Goal: Information Seeking & Learning: Learn about a topic

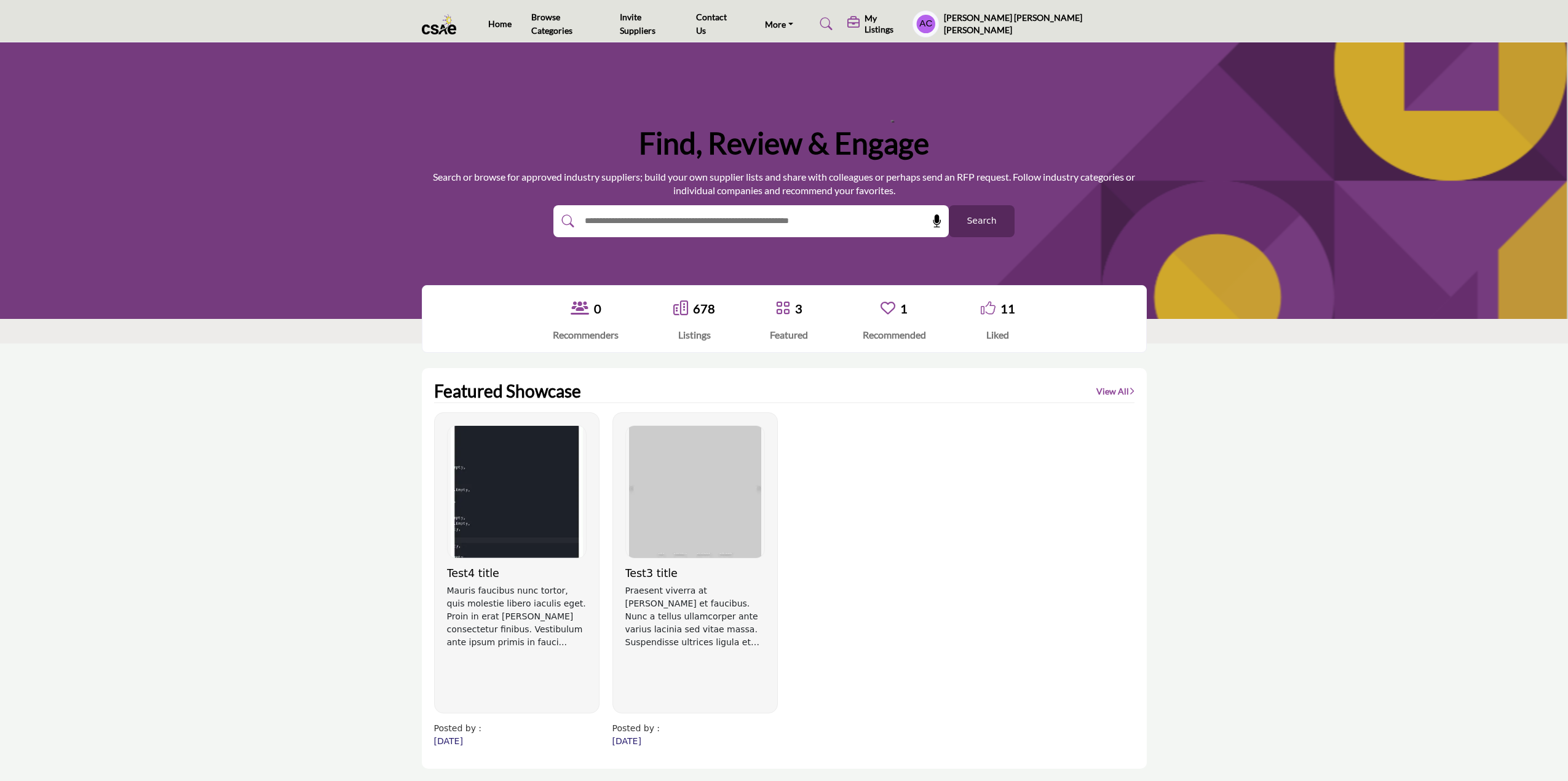
click at [666, 223] on input "text" at bounding box center [724, 221] width 293 height 19
type input "**********"
click at [949, 205] on button "Search" at bounding box center [981, 221] width 66 height 32
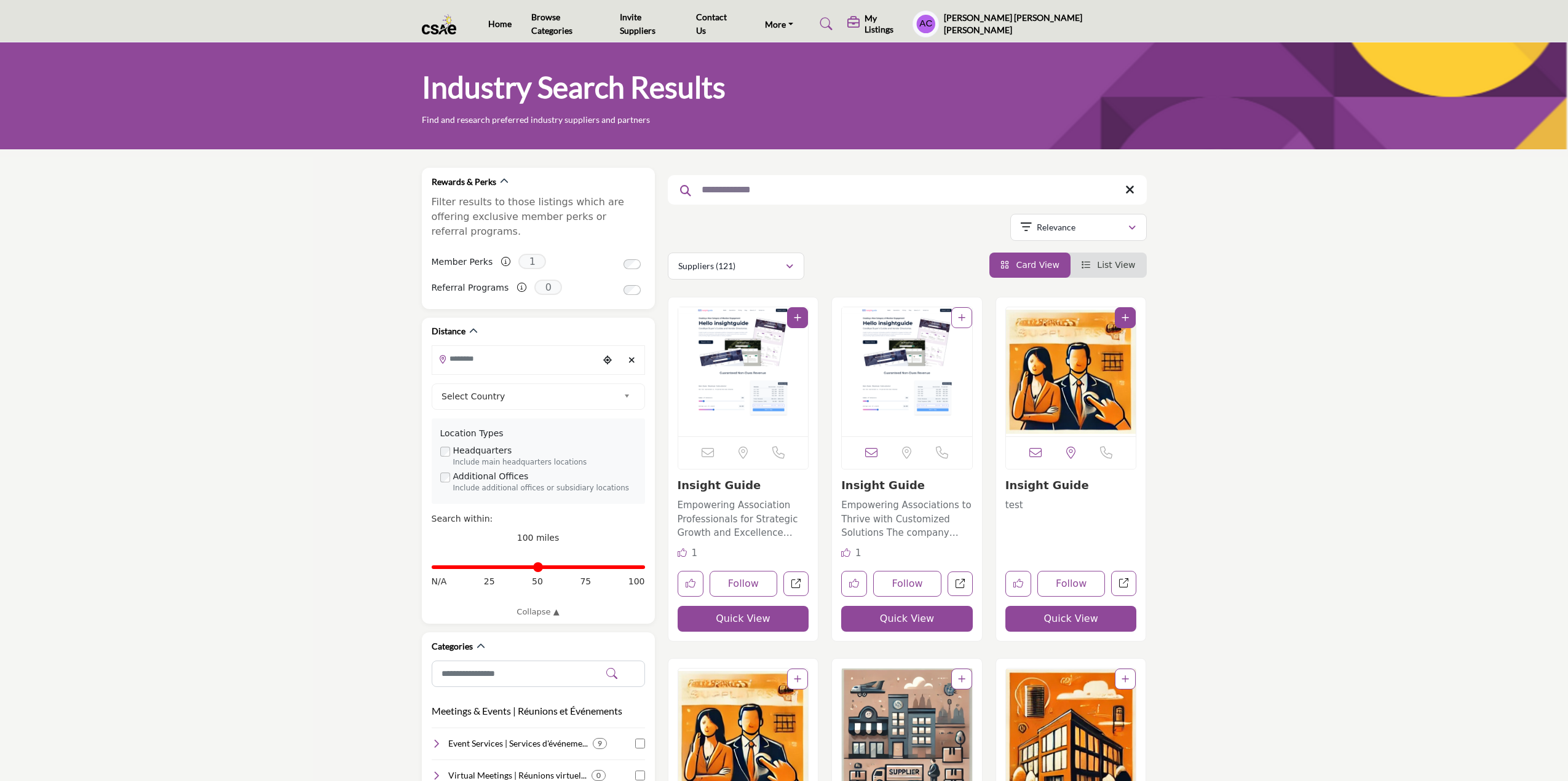
click at [756, 343] on img "Open Listing in new tab" at bounding box center [743, 371] width 130 height 129
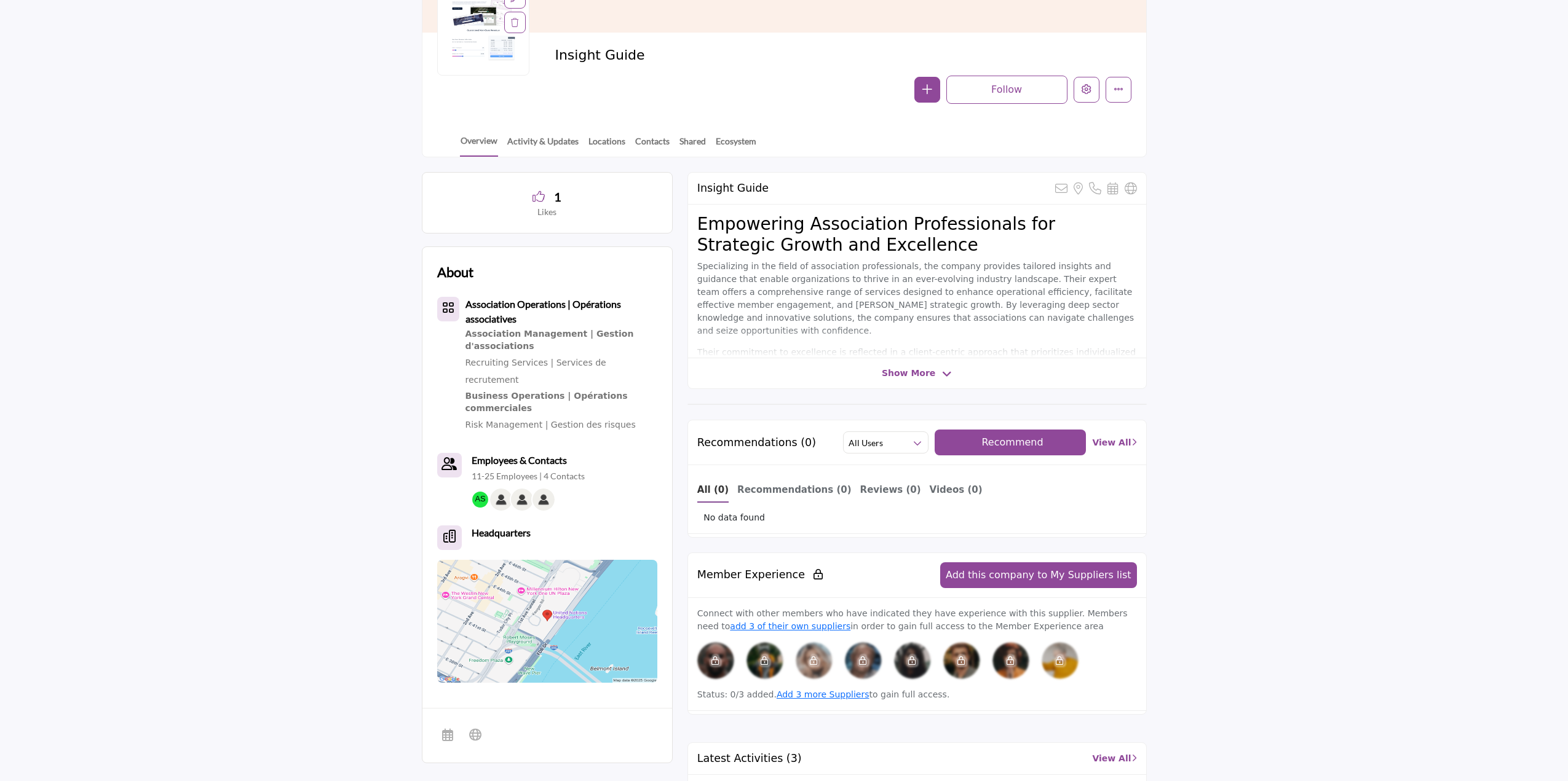
scroll to position [43, 0]
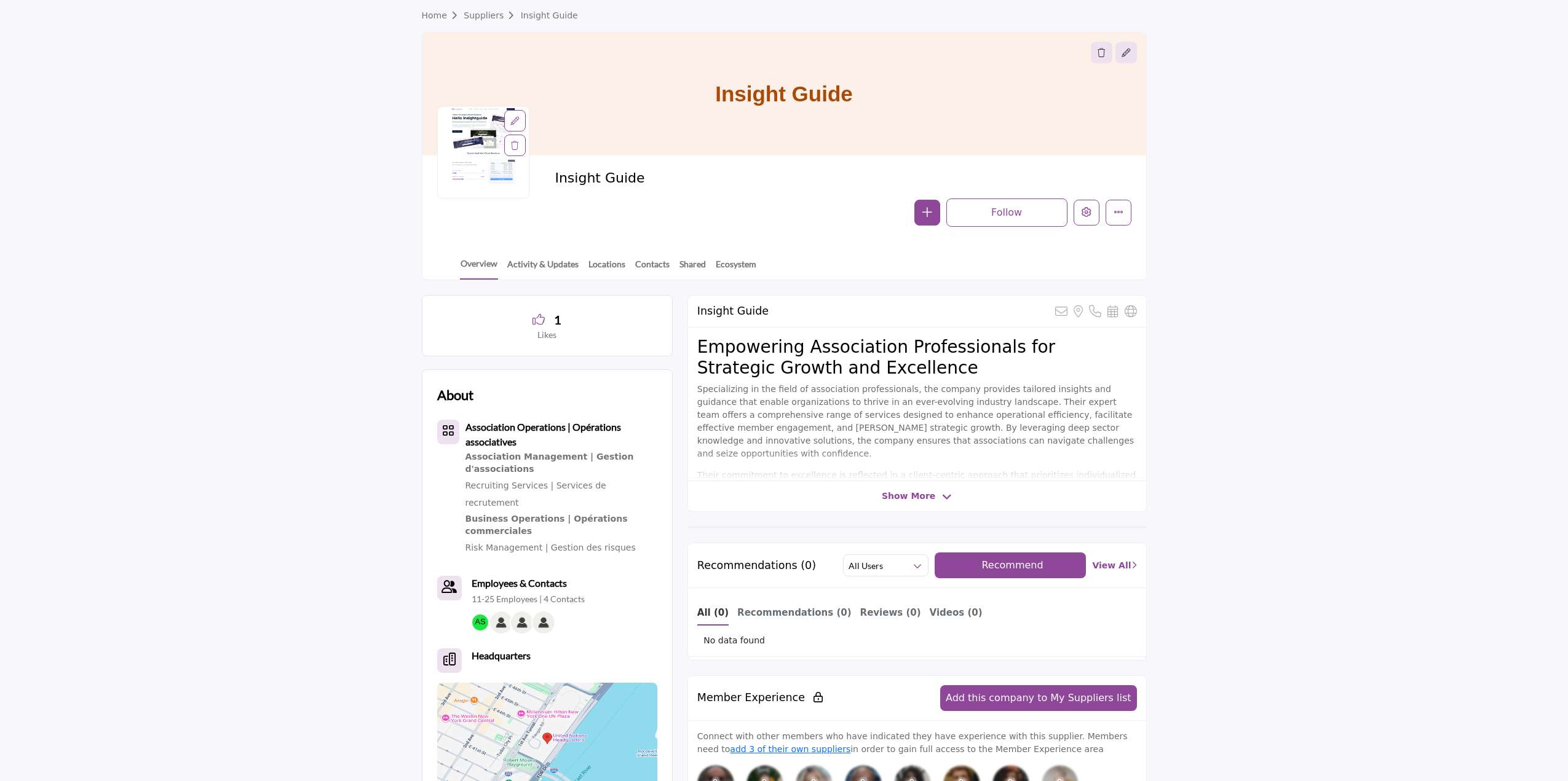
click at [1037, 568] on span "Recommend" at bounding box center [1012, 565] width 62 height 12
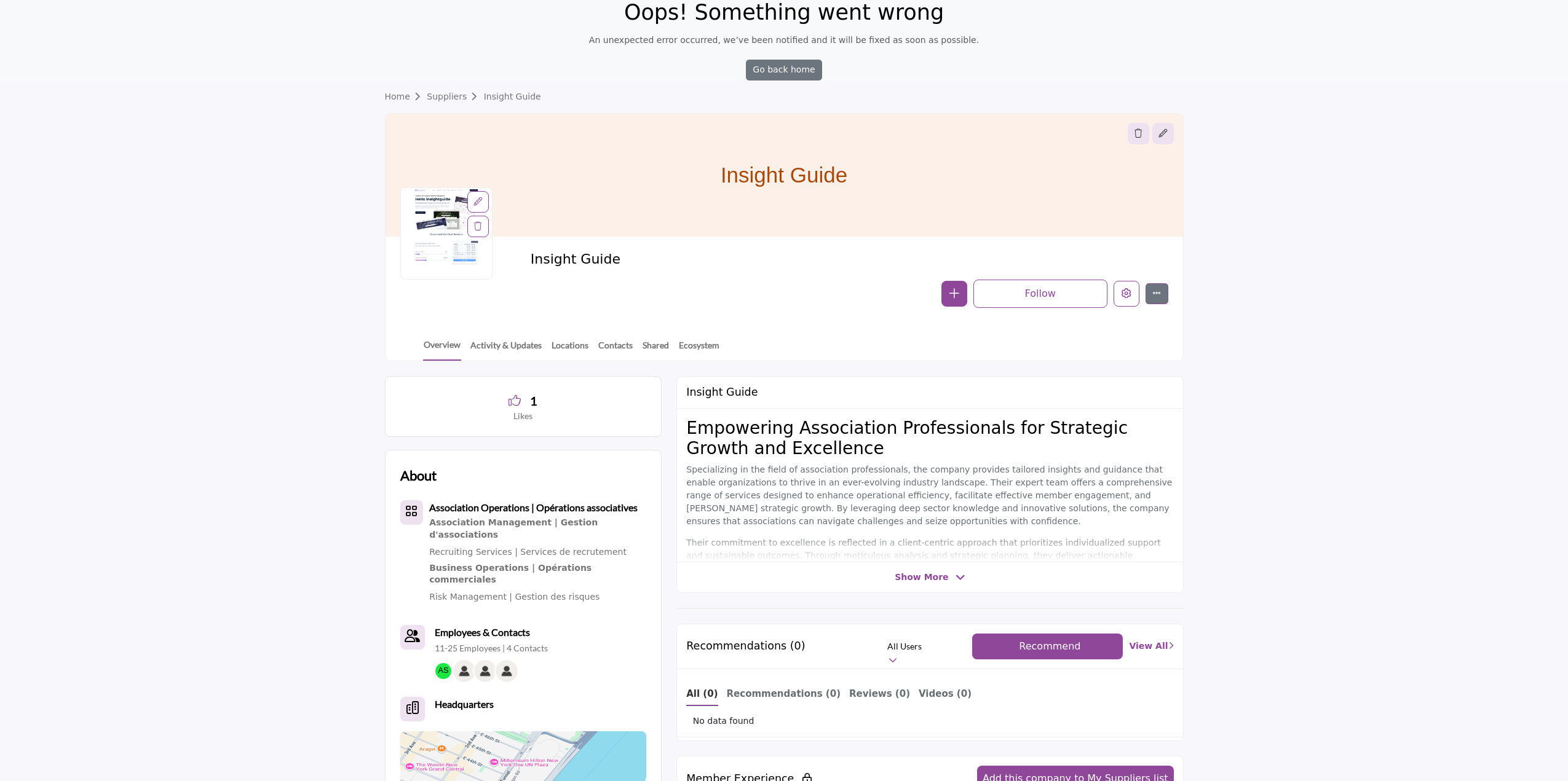
scroll to position [350, 0]
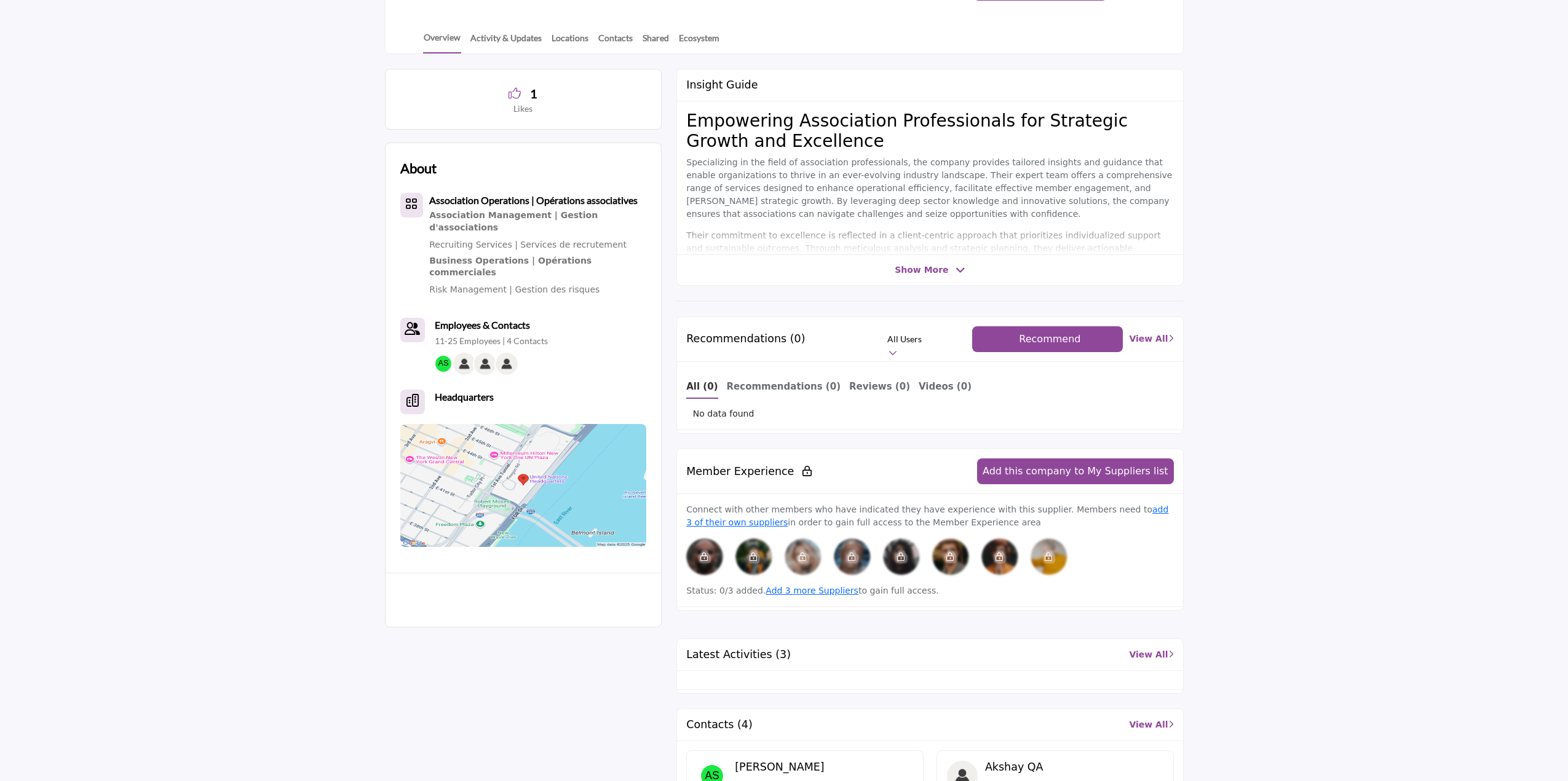
click at [1053, 342] on span "Recommend" at bounding box center [1049, 339] width 62 height 12
click at [761, 385] on b "Recommendations (0)" at bounding box center [783, 386] width 114 height 11
click at [1014, 345] on button "Recommend" at bounding box center [1047, 339] width 150 height 26
click at [1039, 340] on span "Recommend" at bounding box center [1049, 339] width 62 height 12
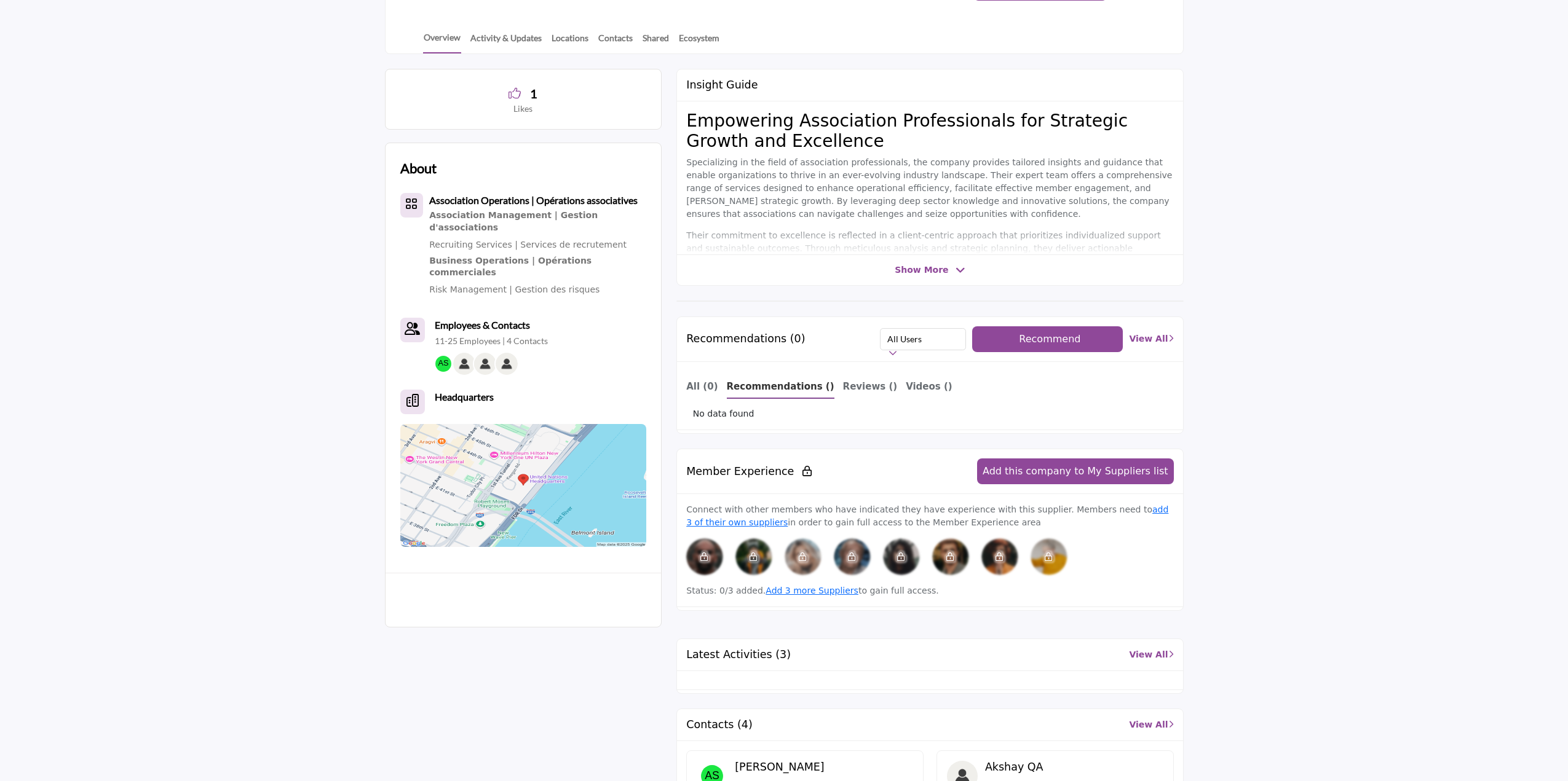
click at [1039, 340] on span "Recommend" at bounding box center [1049, 339] width 62 height 12
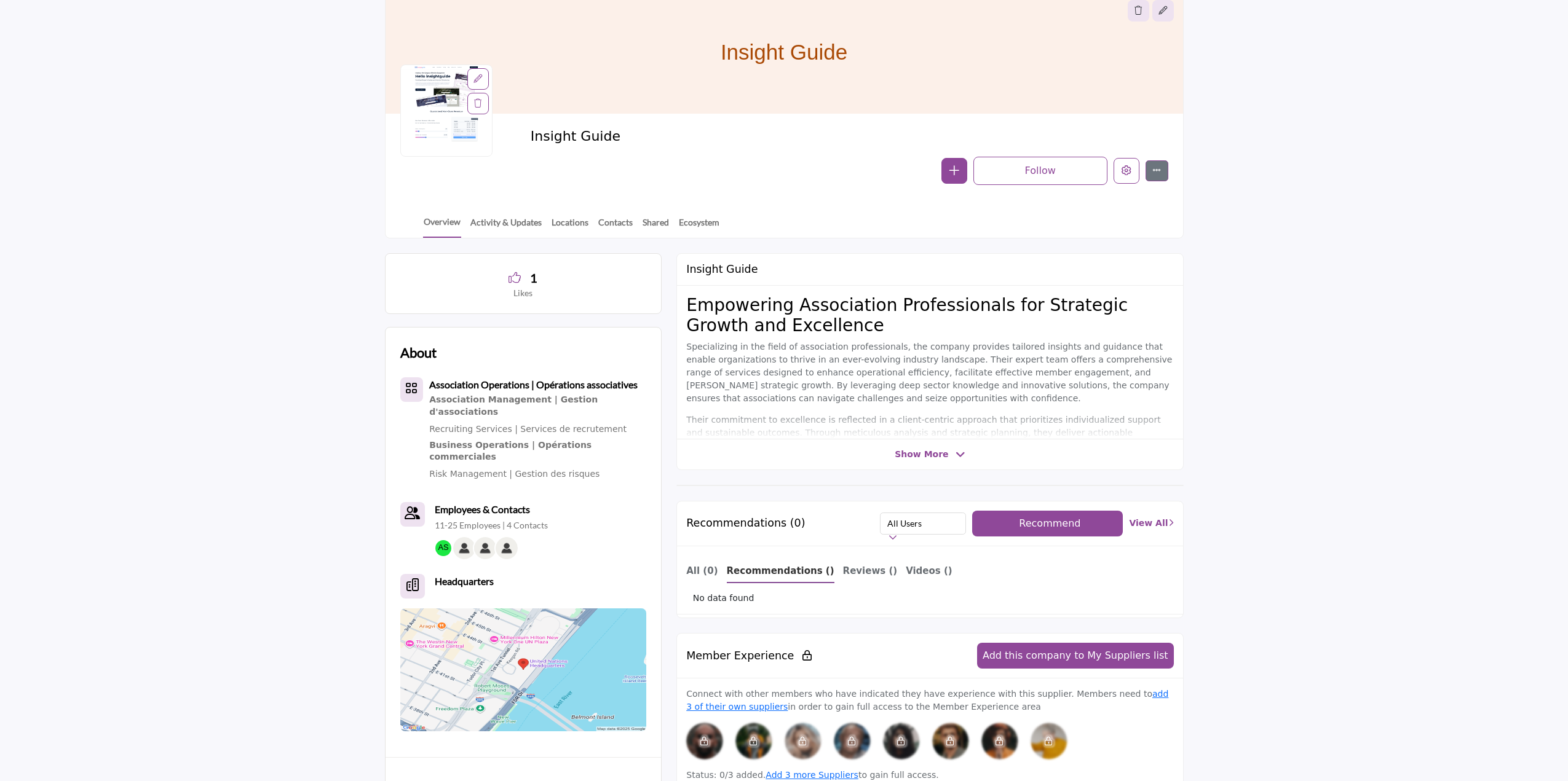
scroll to position [105, 0]
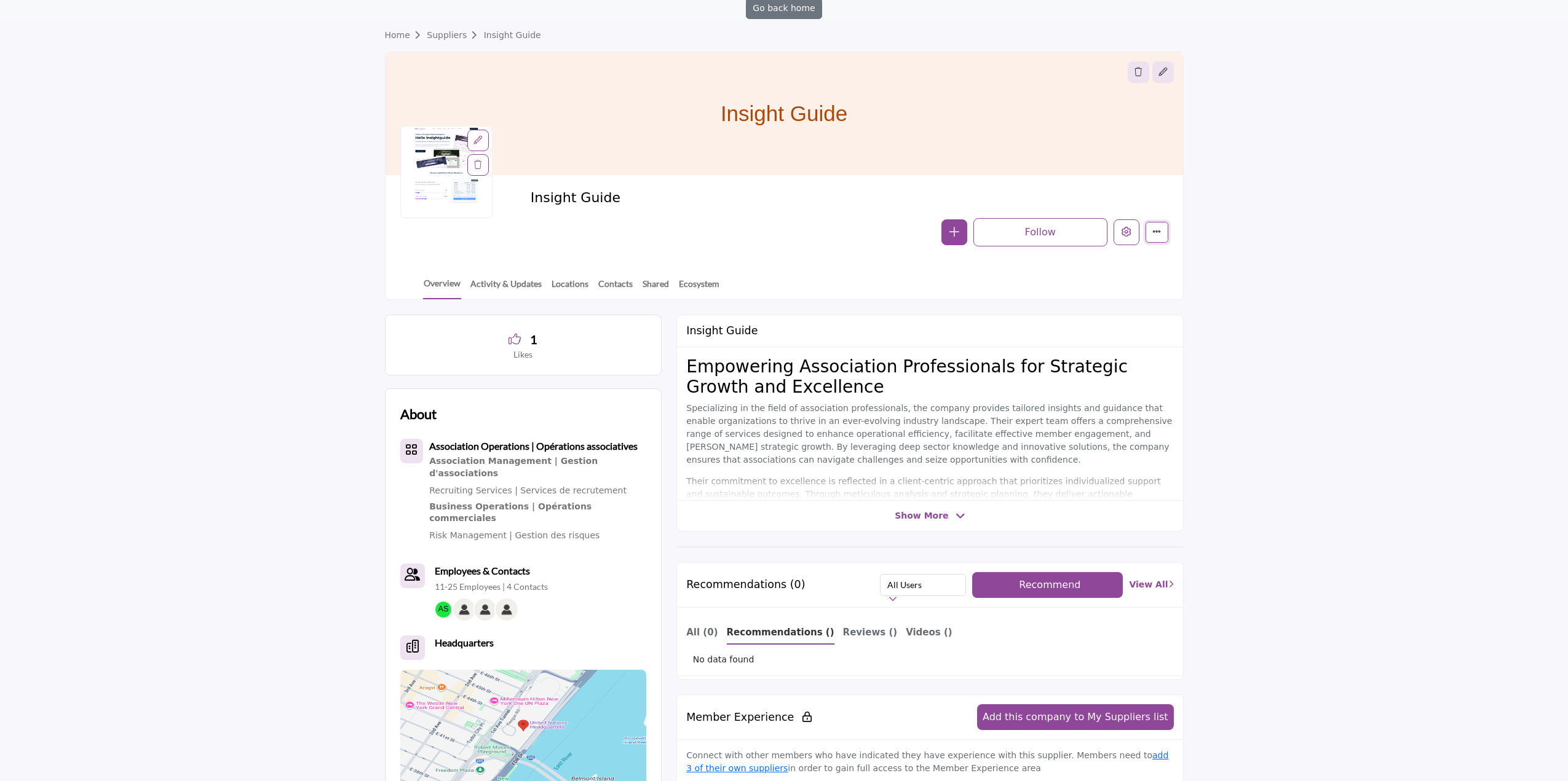
click at [1159, 228] on button "More details" at bounding box center [1156, 232] width 23 height 21
click at [948, 236] on button "button" at bounding box center [954, 232] width 26 height 26
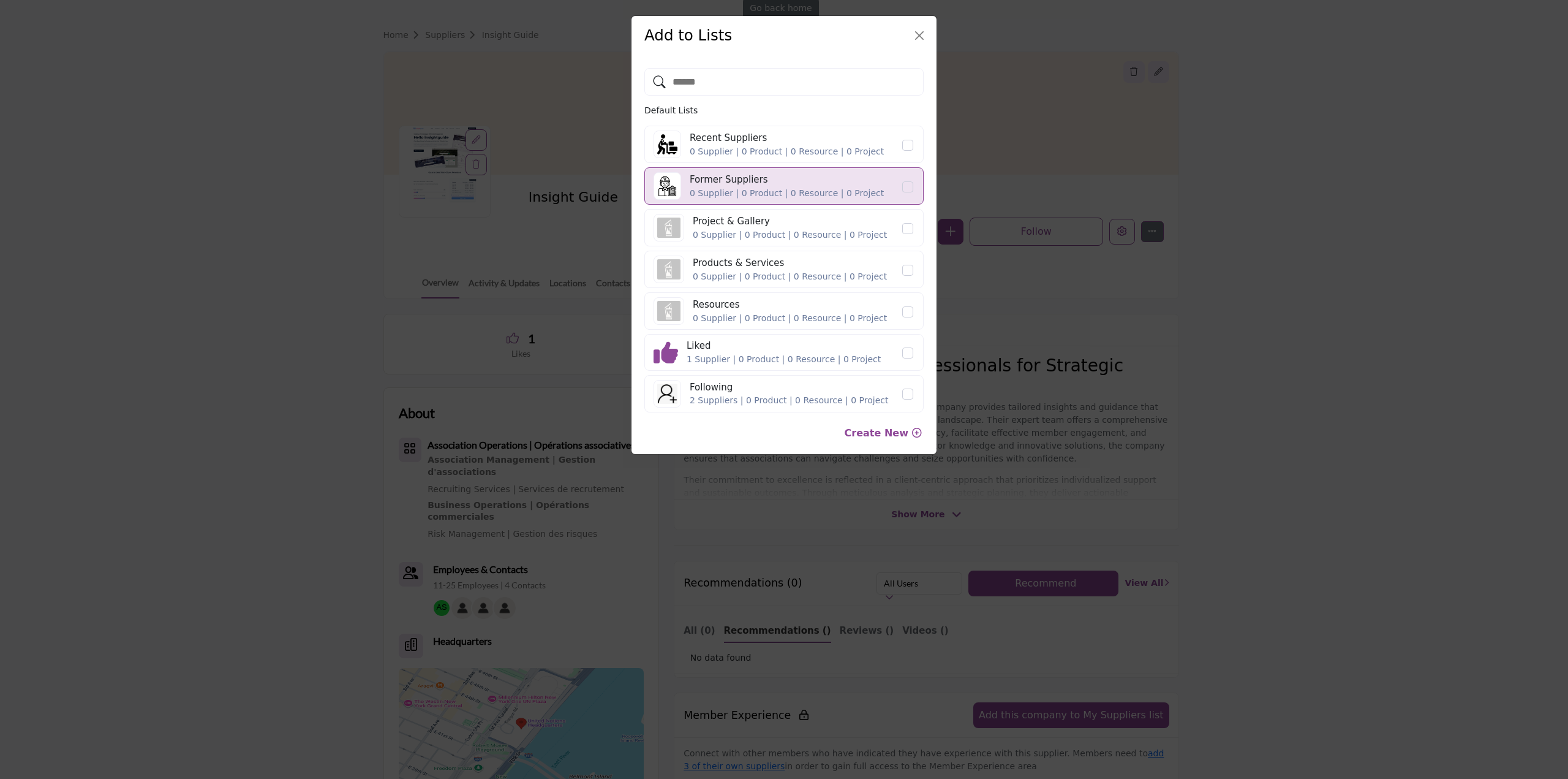
click at [932, 40] on div "Add to Lists" at bounding box center [784, 35] width 305 height 40
click at [921, 35] on button "Close" at bounding box center [919, 35] width 17 height 17
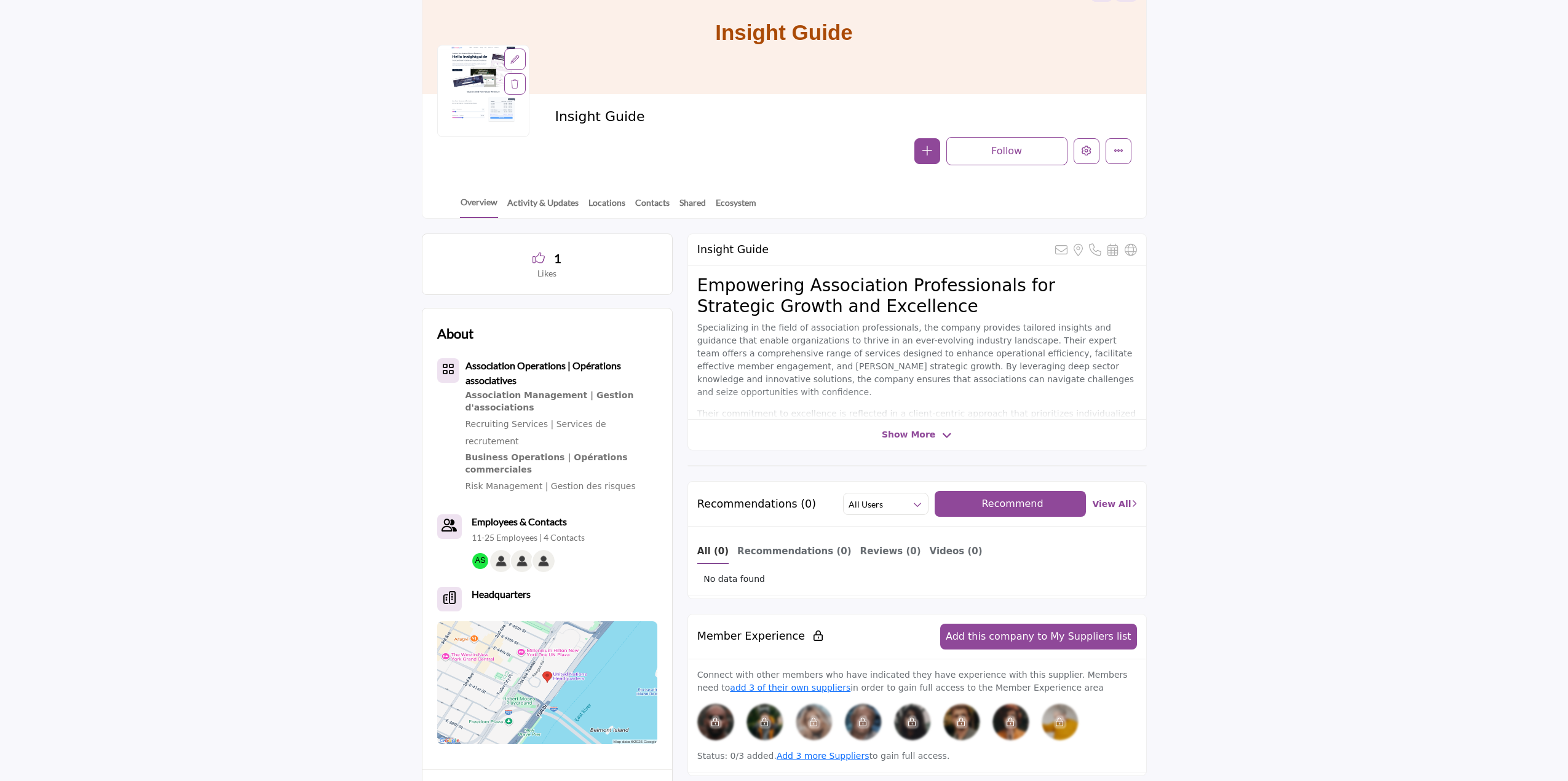
scroll to position [166, 0]
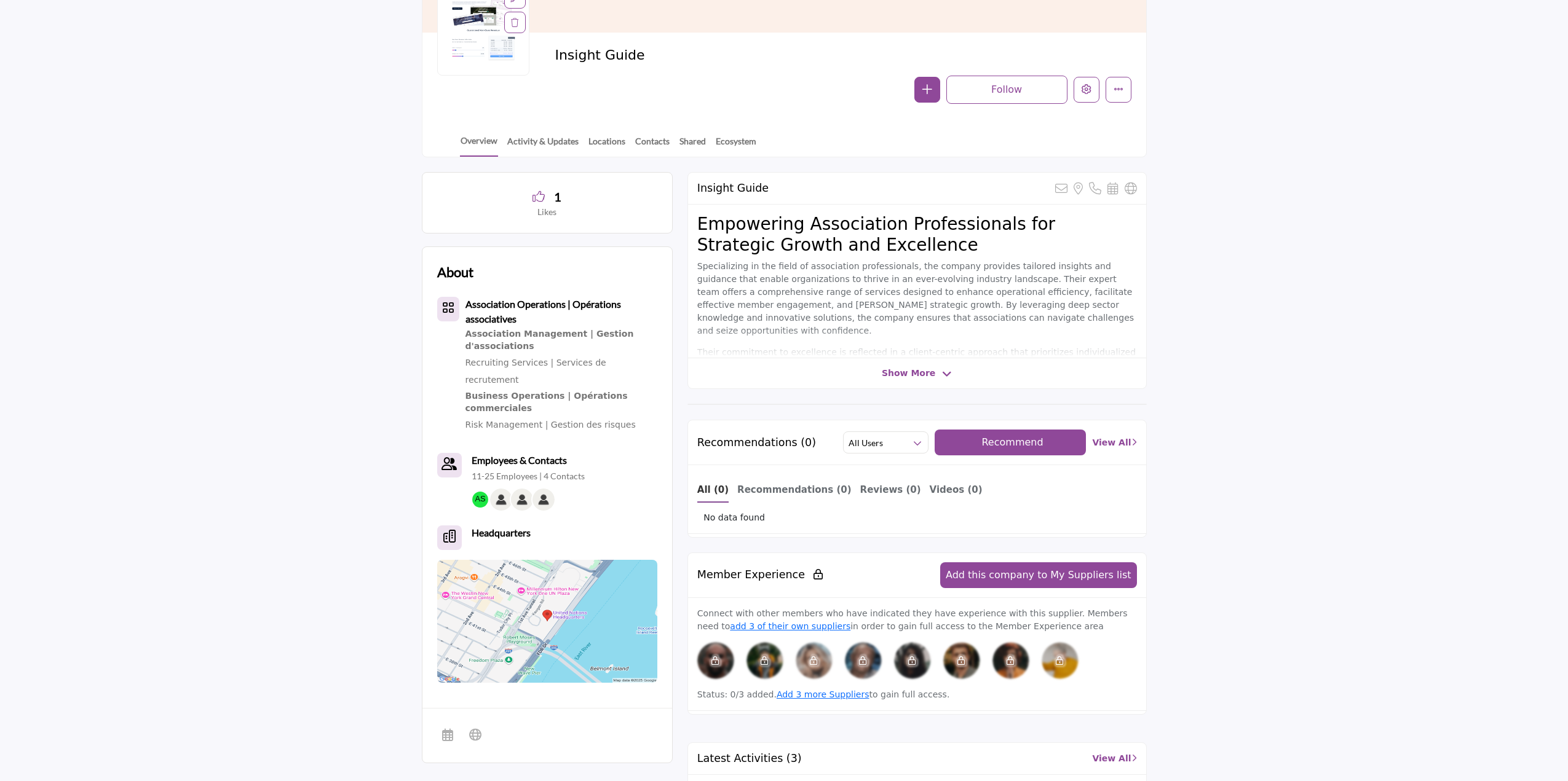
click at [1034, 438] on span "Recommend" at bounding box center [1012, 442] width 62 height 12
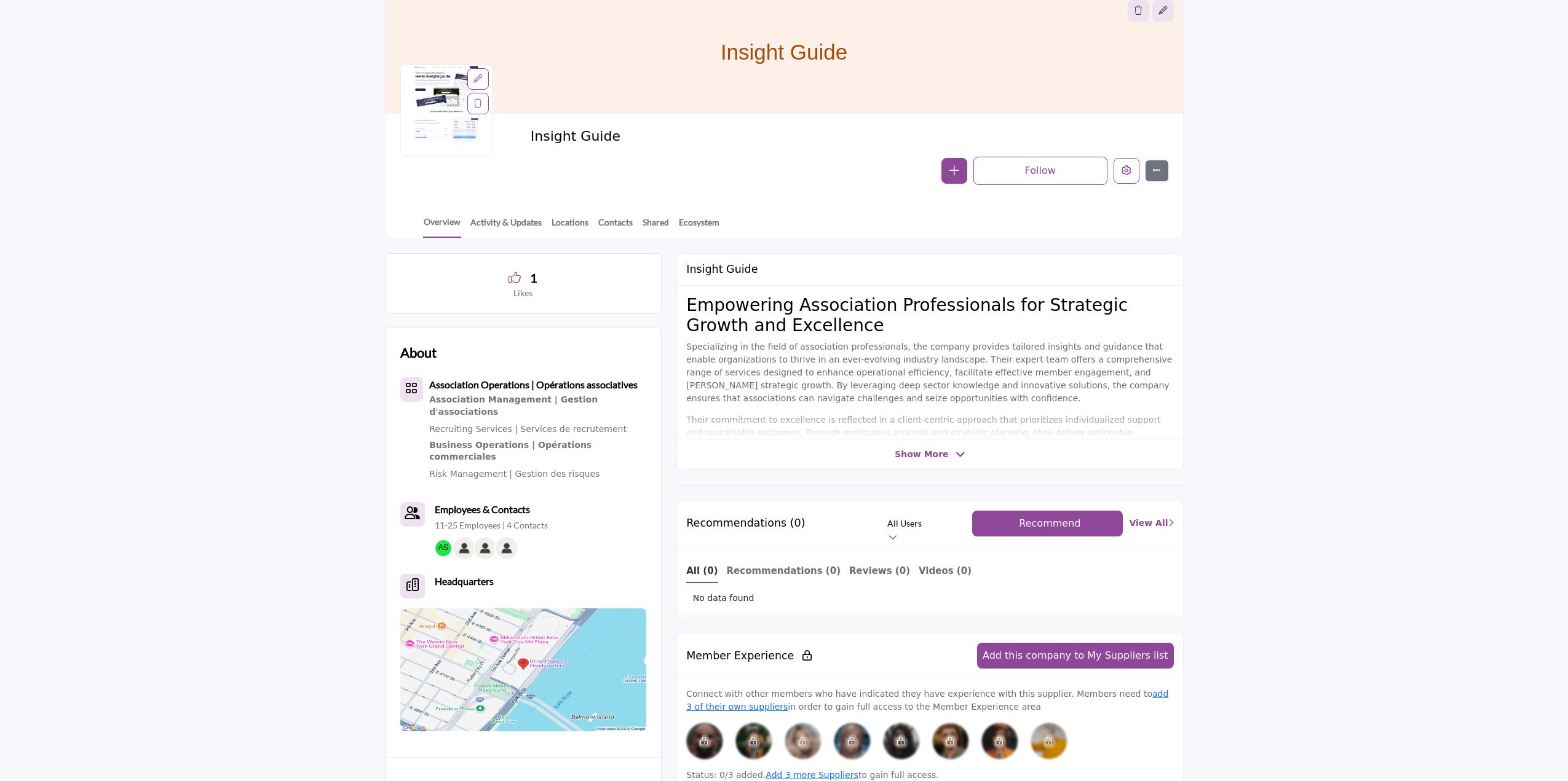
click at [1047, 521] on span "Recommend" at bounding box center [1049, 523] width 62 height 12
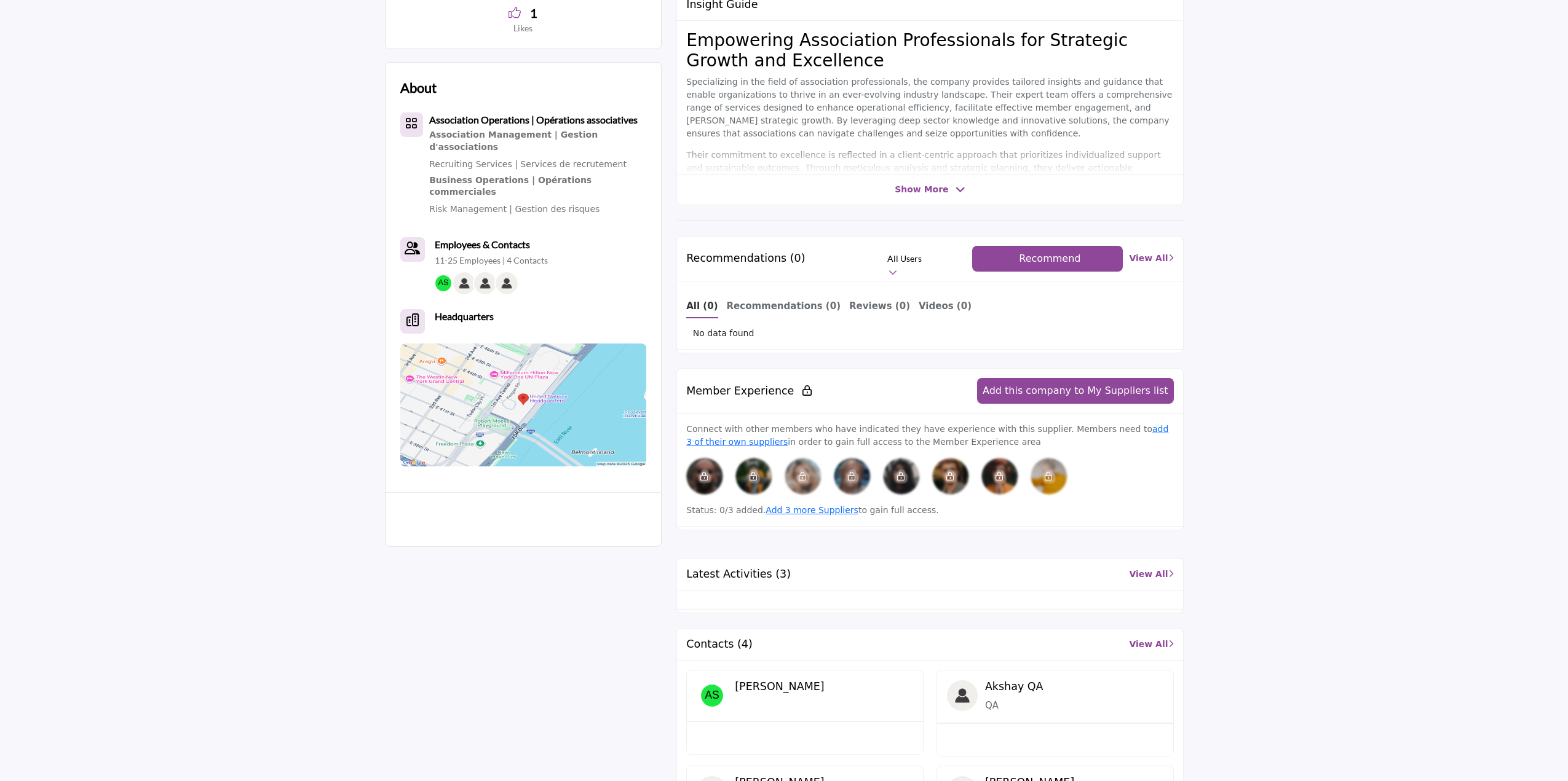
scroll to position [246, 0]
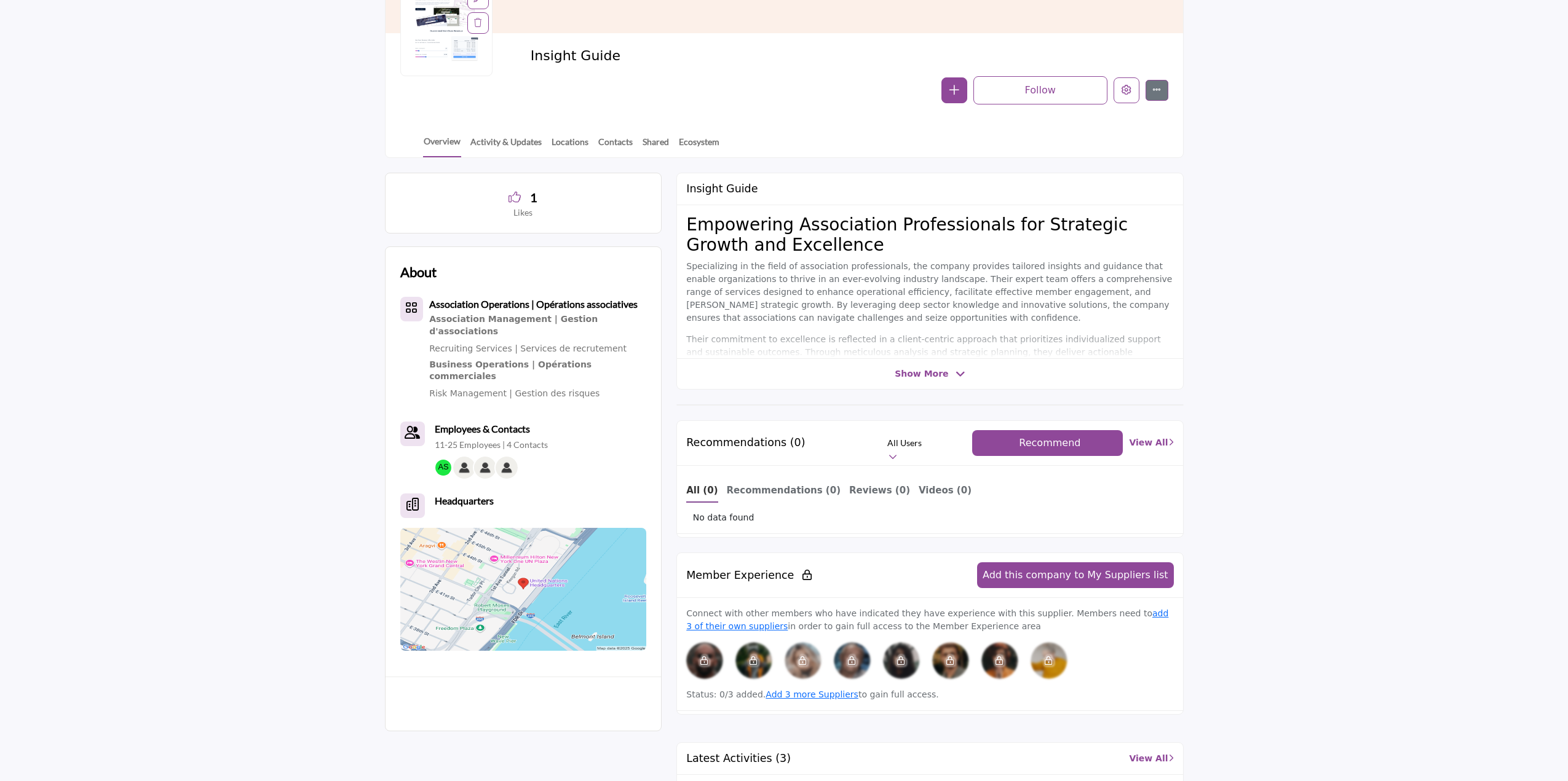
click at [1149, 441] on link "View All" at bounding box center [1151, 442] width 44 height 13
click at [1072, 450] on button "Recommend" at bounding box center [1047, 443] width 150 height 26
drag, startPoint x: 1072, startPoint y: 450, endPoint x: 1292, endPoint y: 389, distance: 228.3
click at [1292, 389] on section "1 Likes About Headquarters" at bounding box center [784, 697] width 1568 height 1078
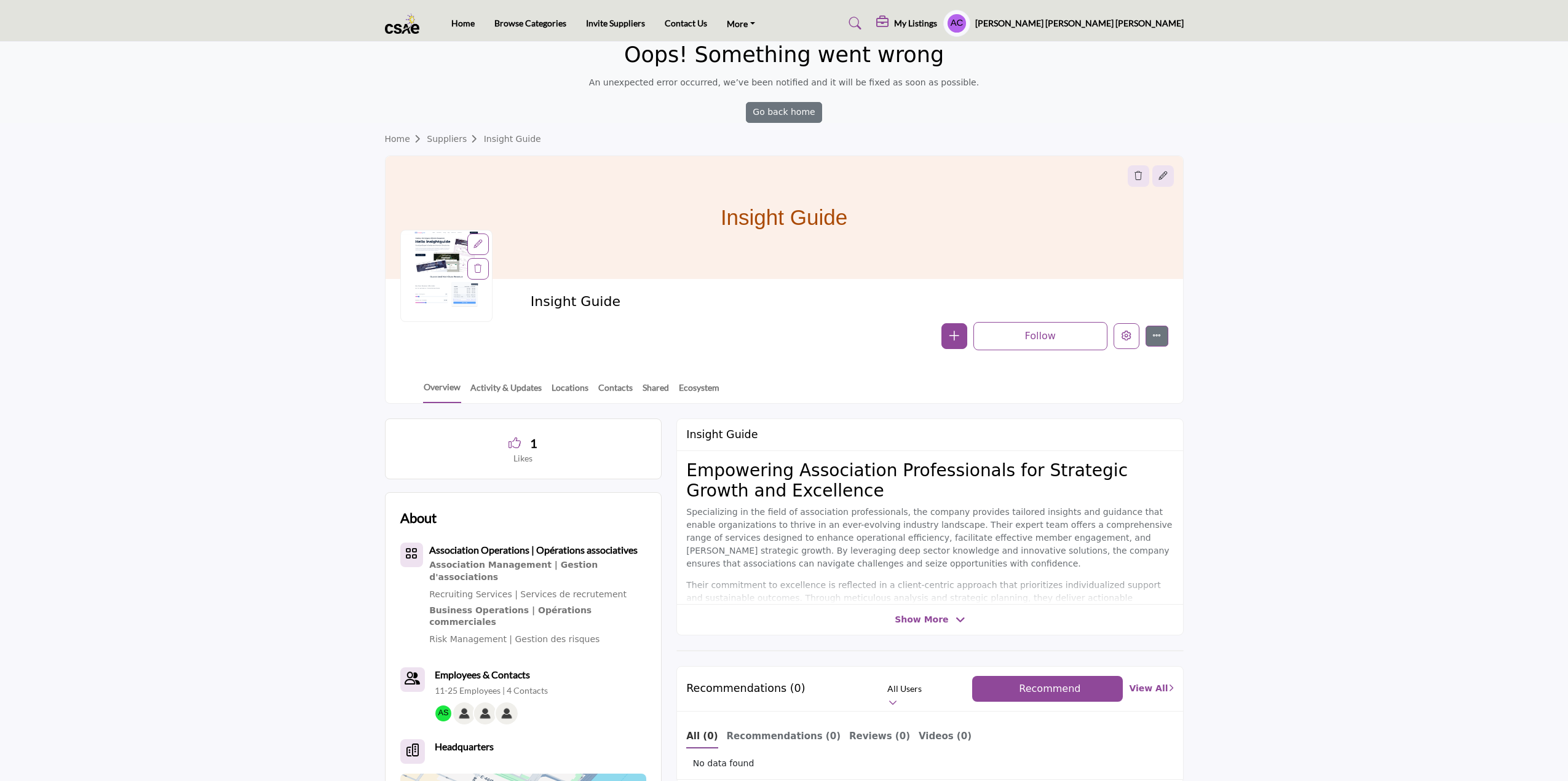
scroll to position [0, 0]
click at [459, 137] on link "Suppliers" at bounding box center [455, 140] width 57 height 10
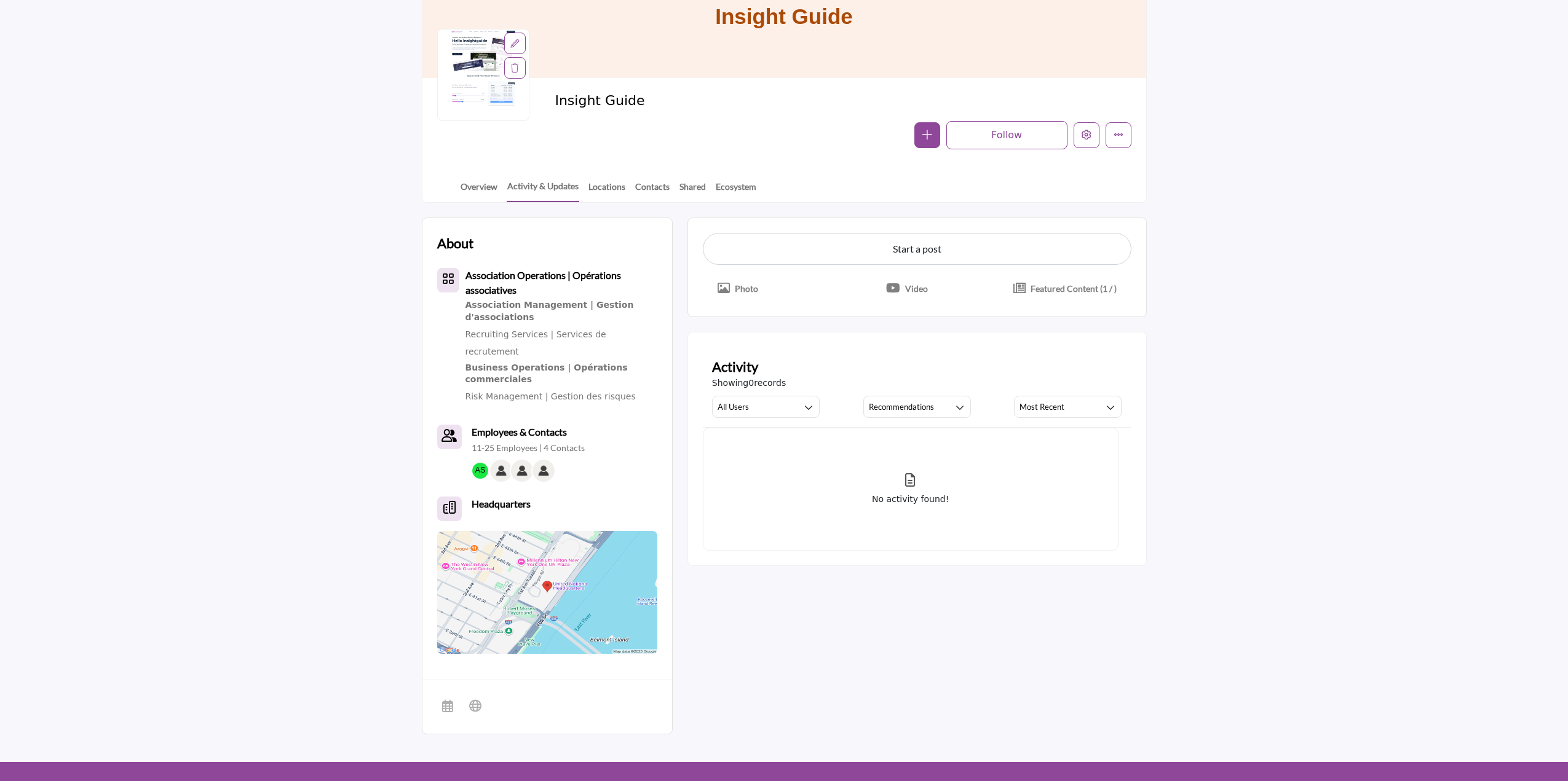
scroll to position [59, 0]
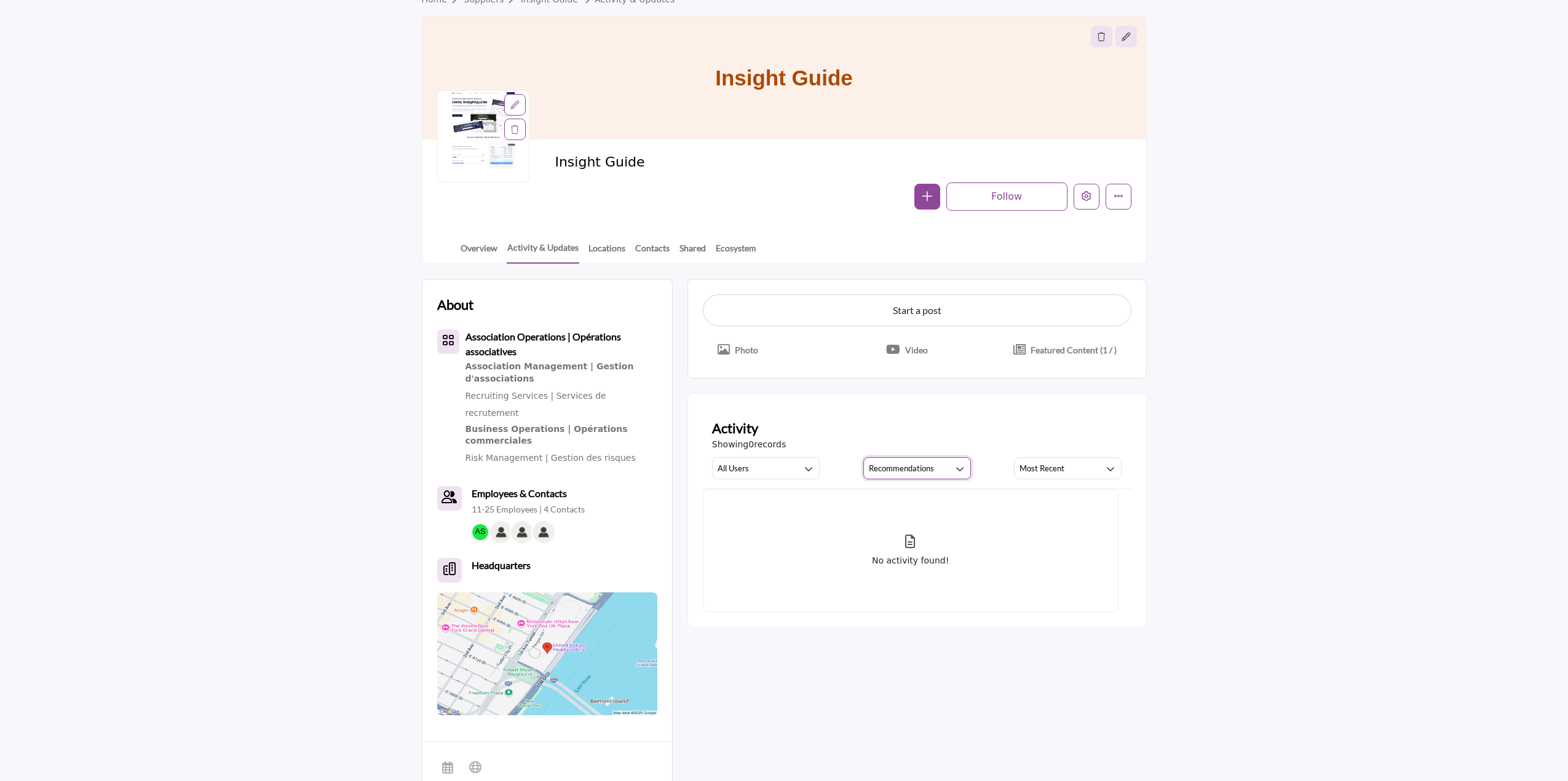
click at [957, 464] on div "button" at bounding box center [960, 468] width 11 height 11
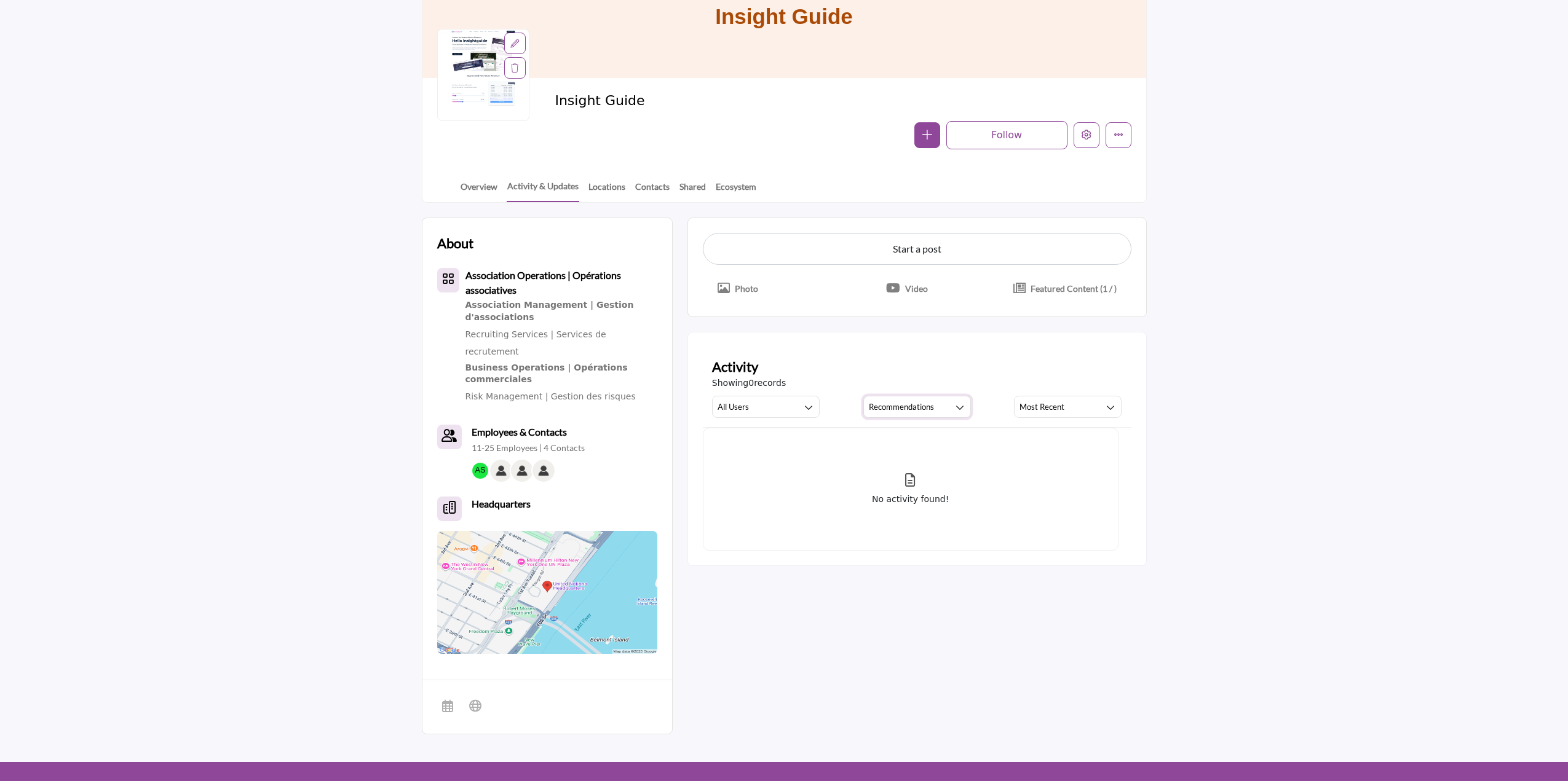
scroll to position [0, 0]
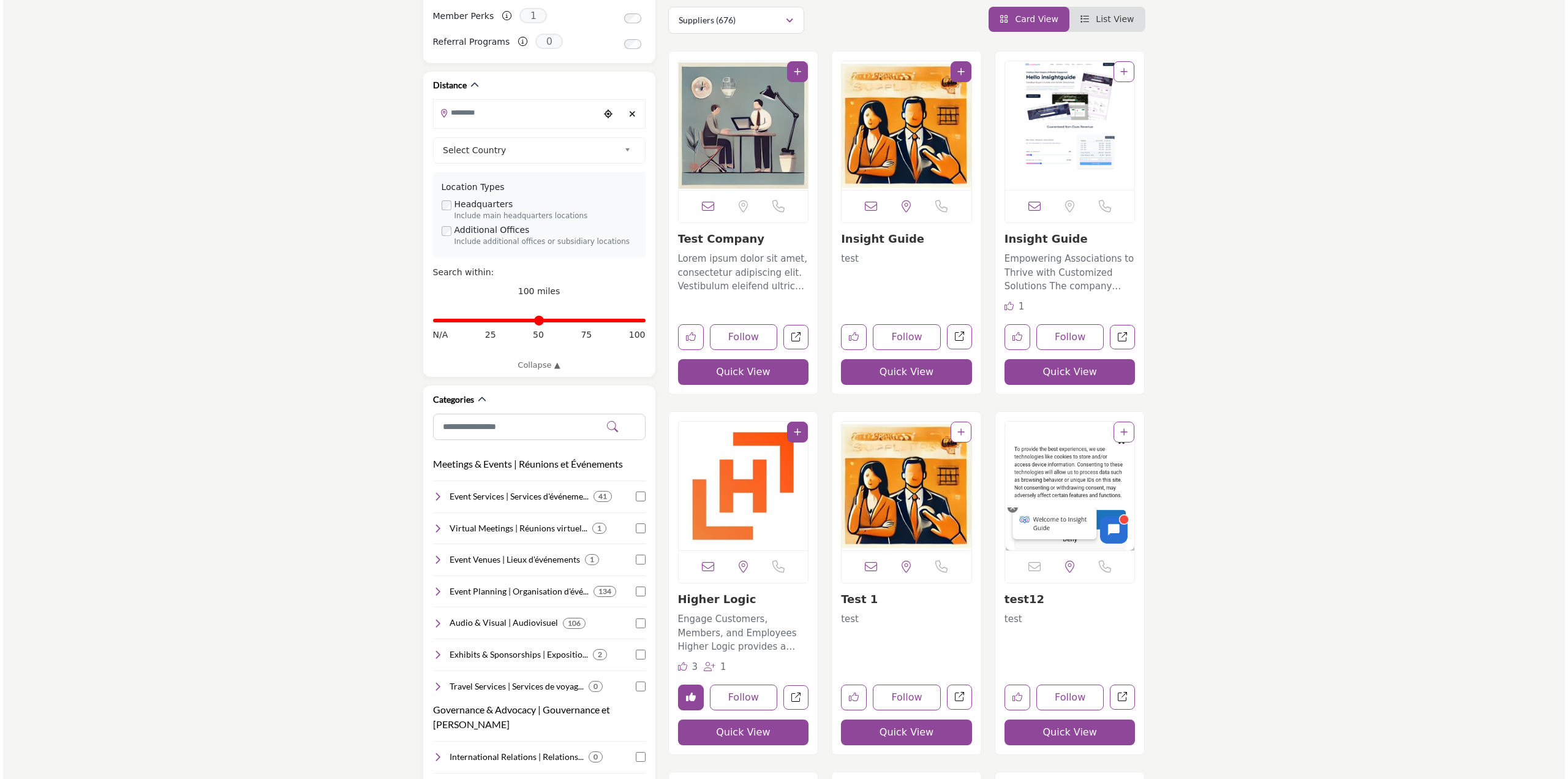
scroll to position [184, 0]
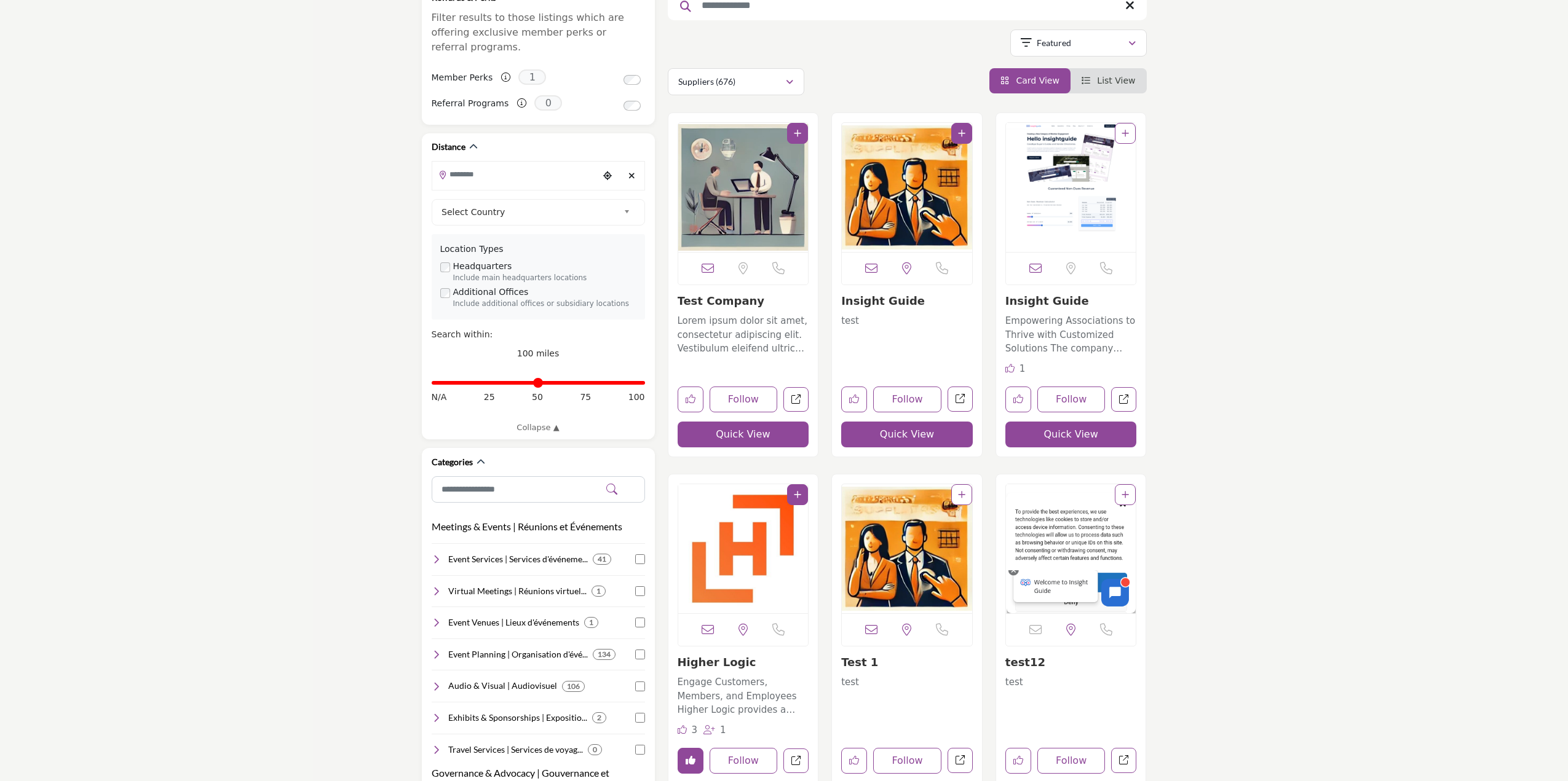
click at [726, 429] on button "Quick View" at bounding box center [743, 434] width 132 height 26
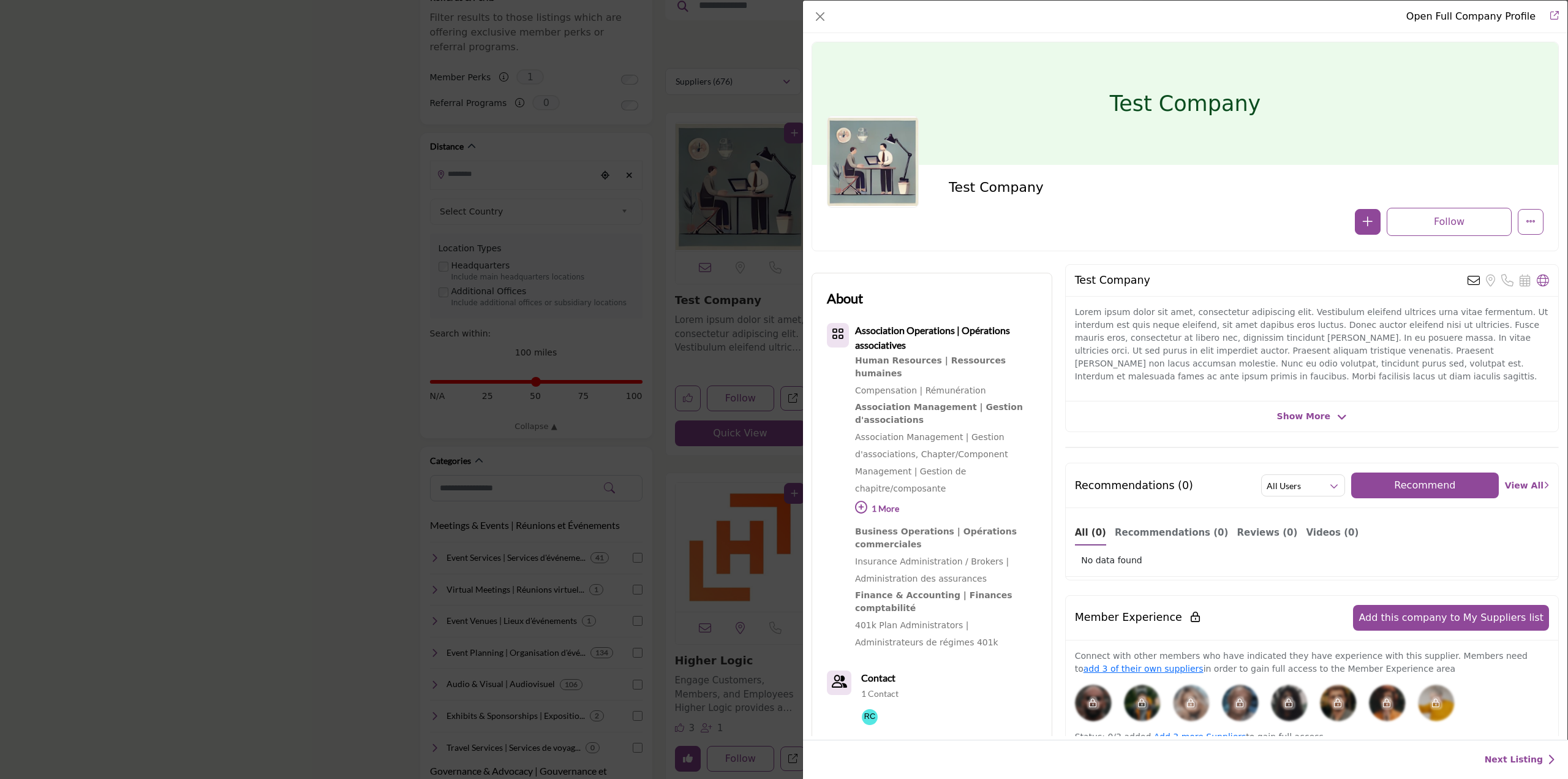
click at [1409, 473] on button "Recommend" at bounding box center [1425, 485] width 148 height 26
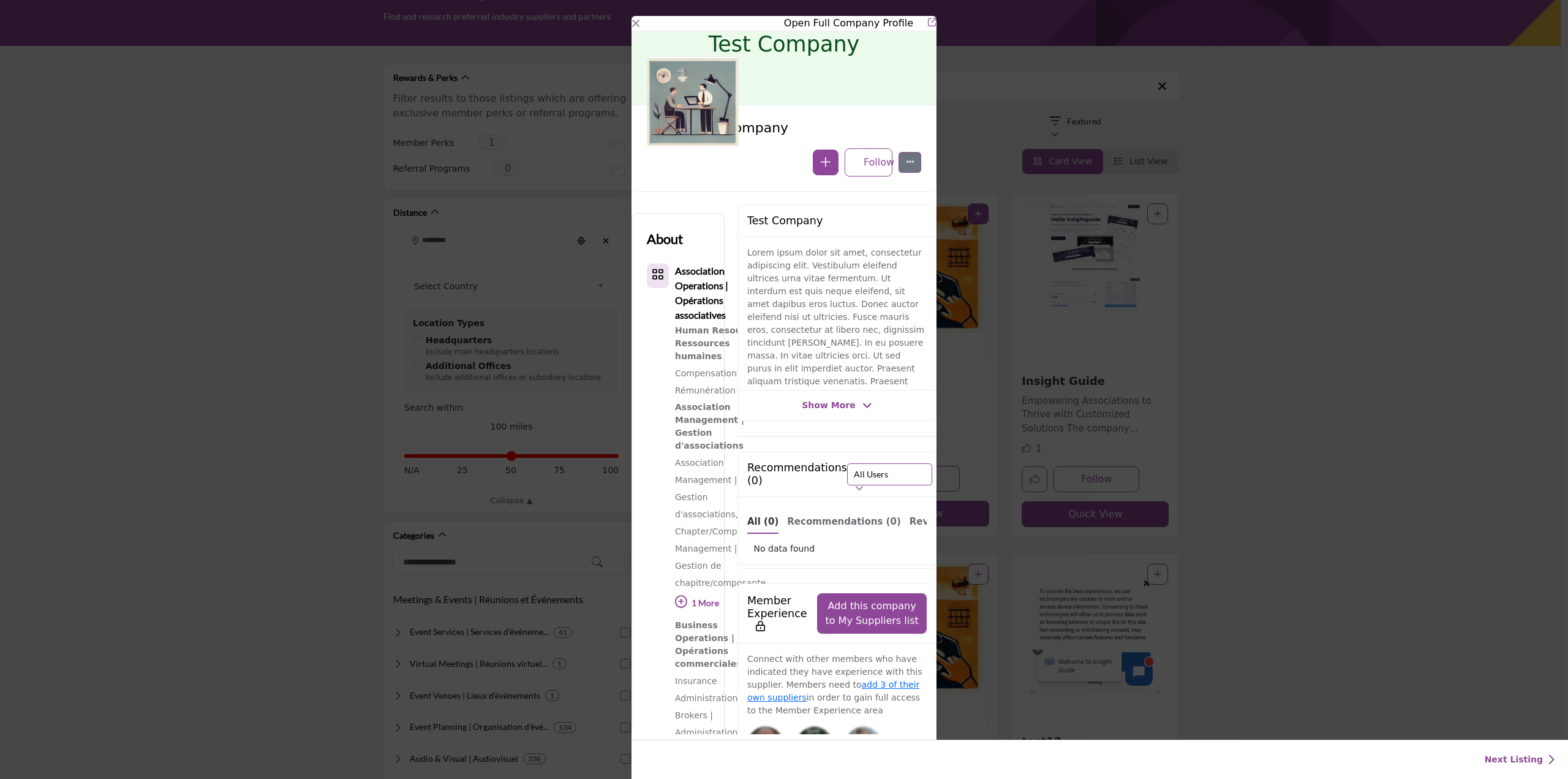
scroll to position [0, 0]
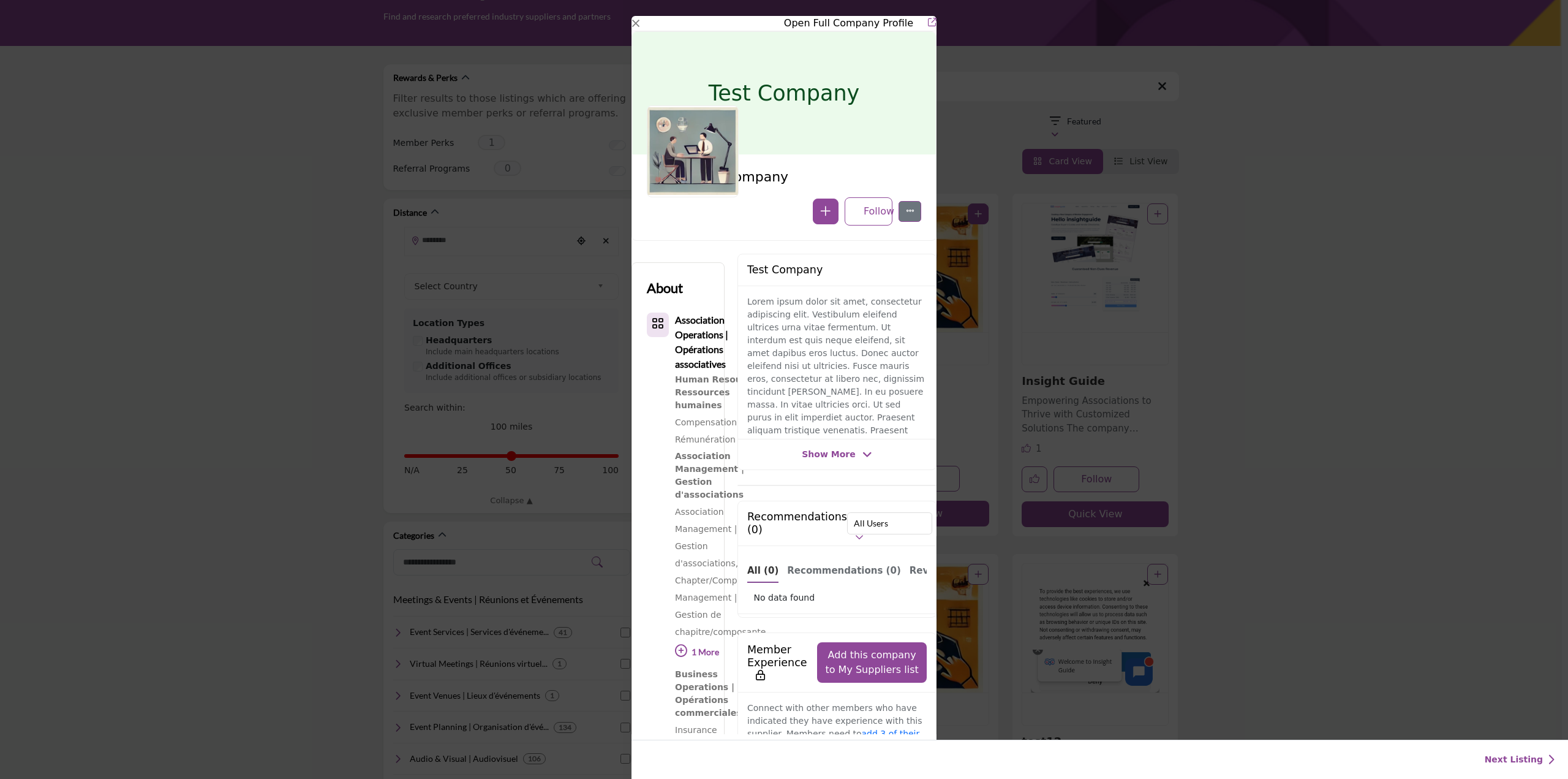
click at [863, 457] on icon "Company Data Modal" at bounding box center [868, 454] width 10 height 11
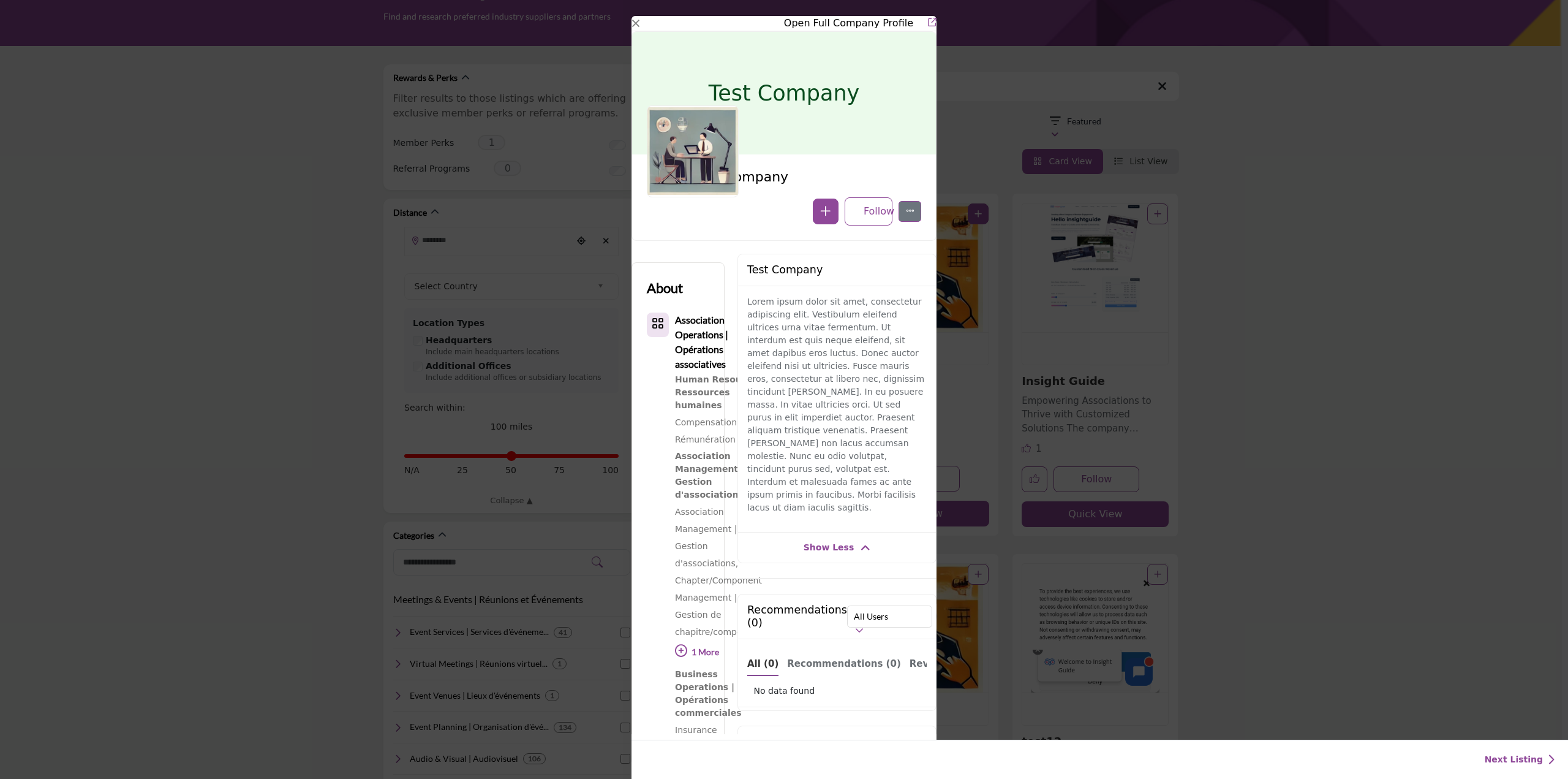
click at [851, 509] on div "Test Company Send email to the owner of this listing Sorry, but we don't have a…" at bounding box center [837, 409] width 199 height 310
click at [848, 541] on span "Show Less" at bounding box center [837, 547] width 67 height 13
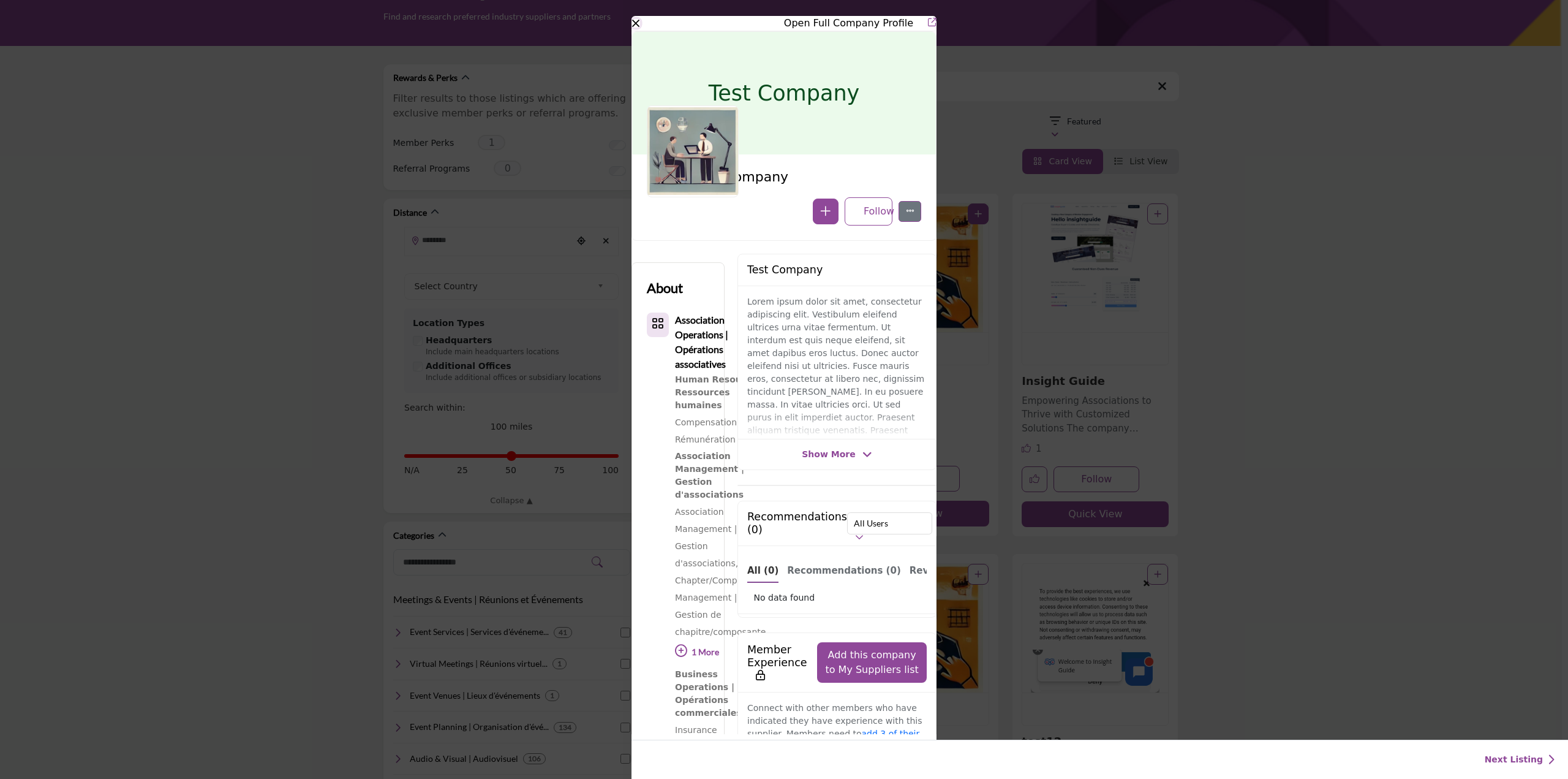
click at [633, 24] on button "Close" at bounding box center [636, 24] width 8 height 8
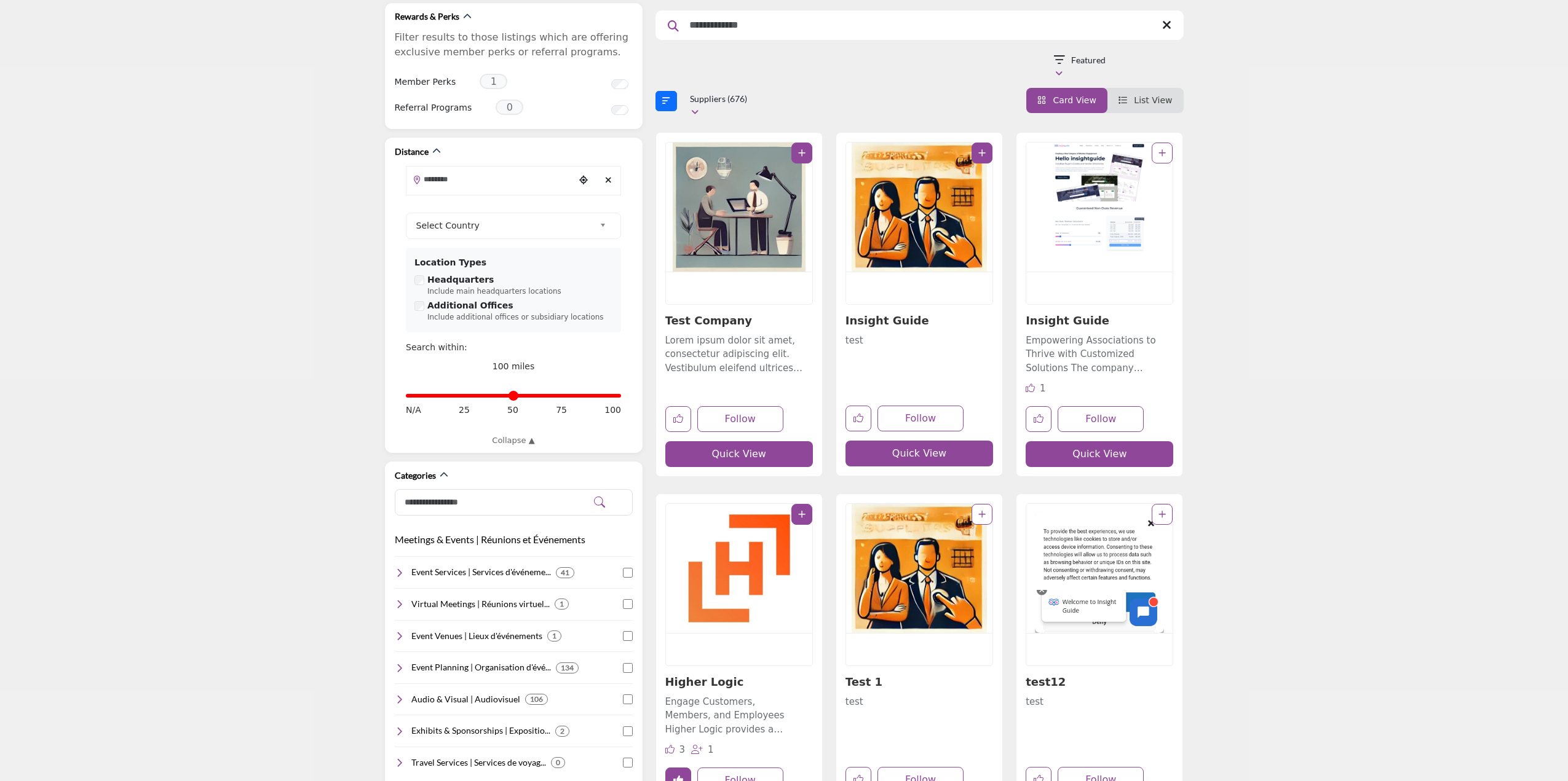
scroll to position [307, 0]
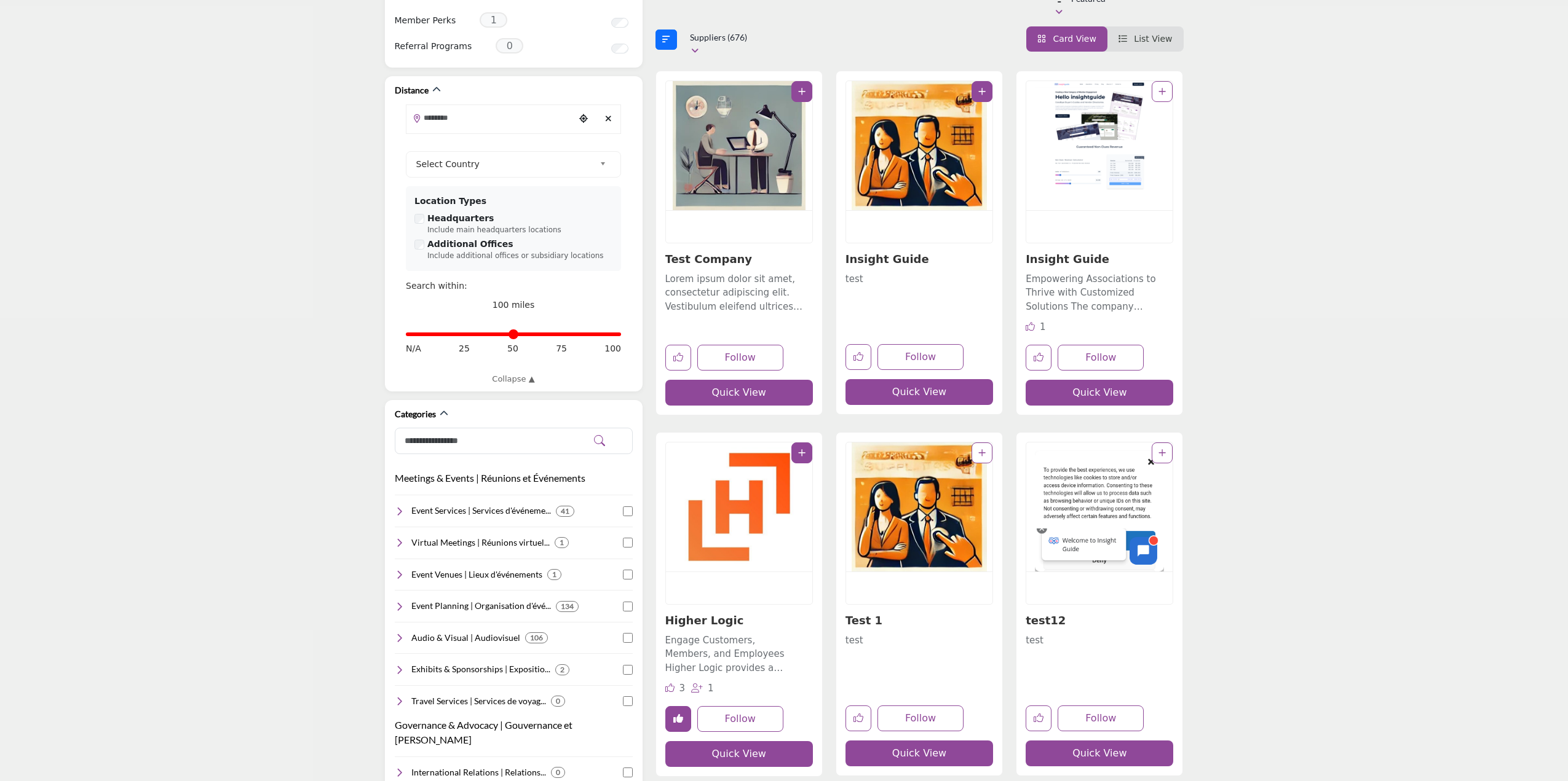
click at [738, 509] on img "Open Listing in new tab" at bounding box center [738, 507] width 146 height 129
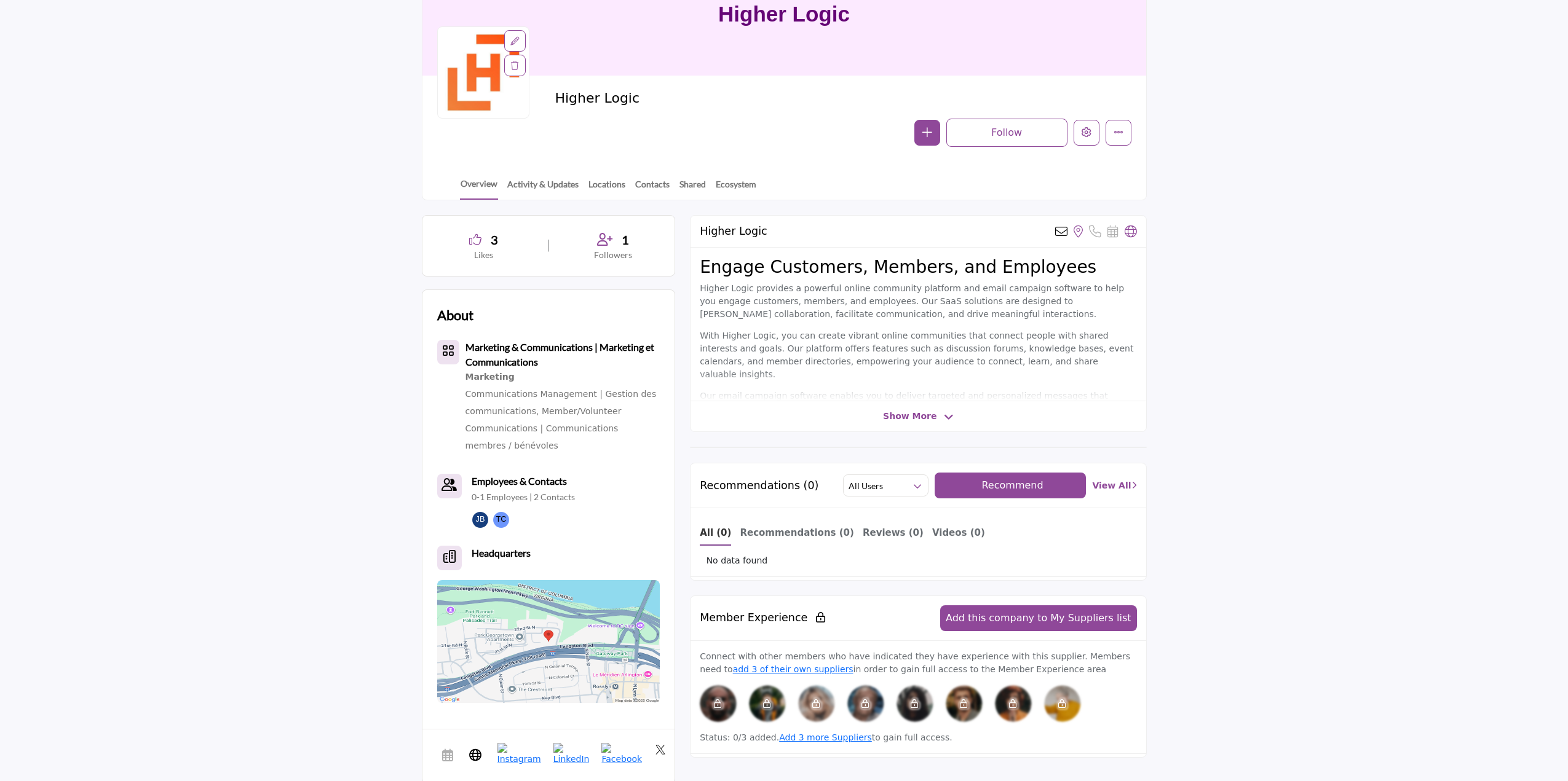
scroll to position [185, 0]
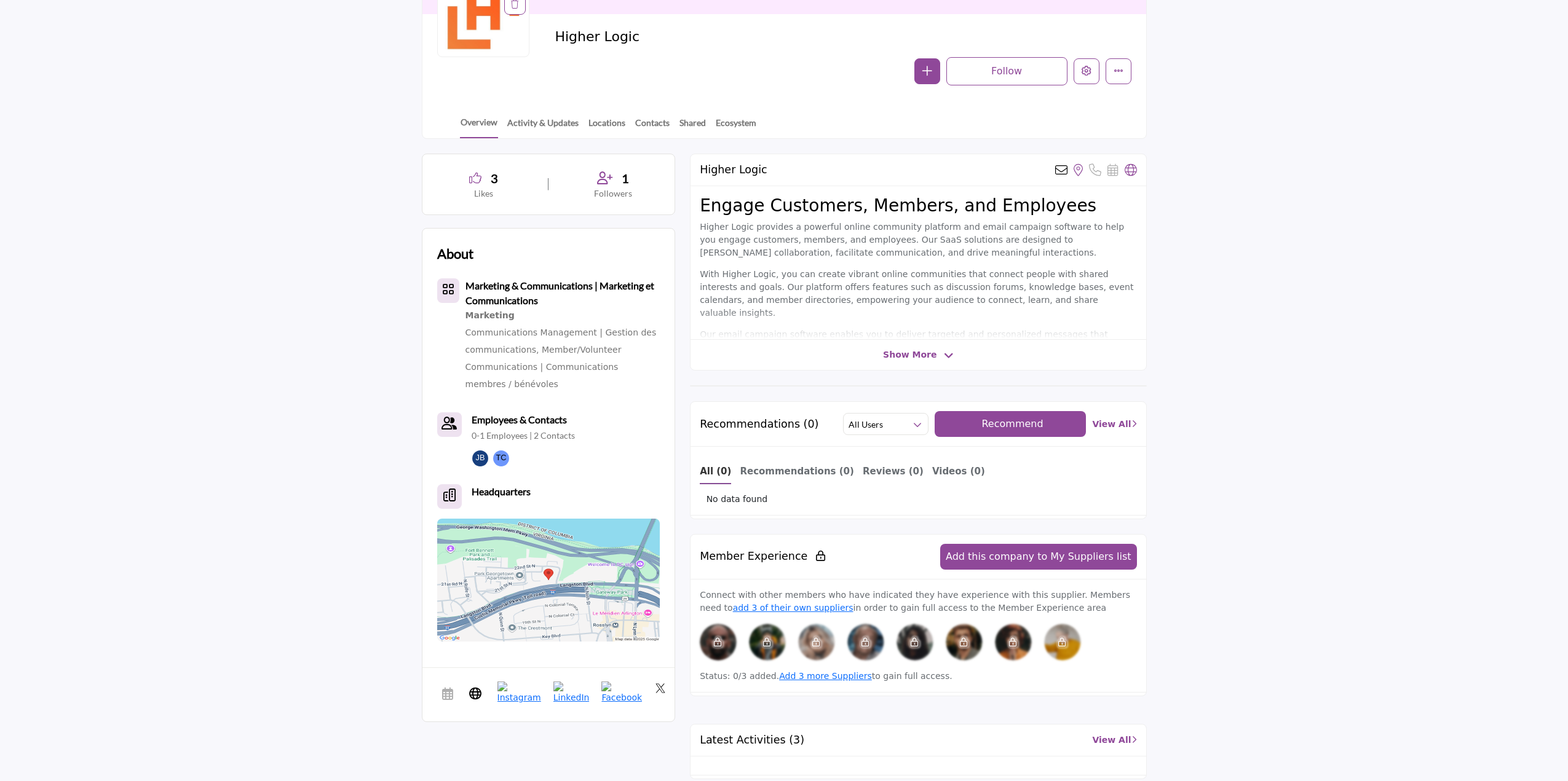
click at [1009, 415] on button "Recommend" at bounding box center [1010, 423] width 152 height 26
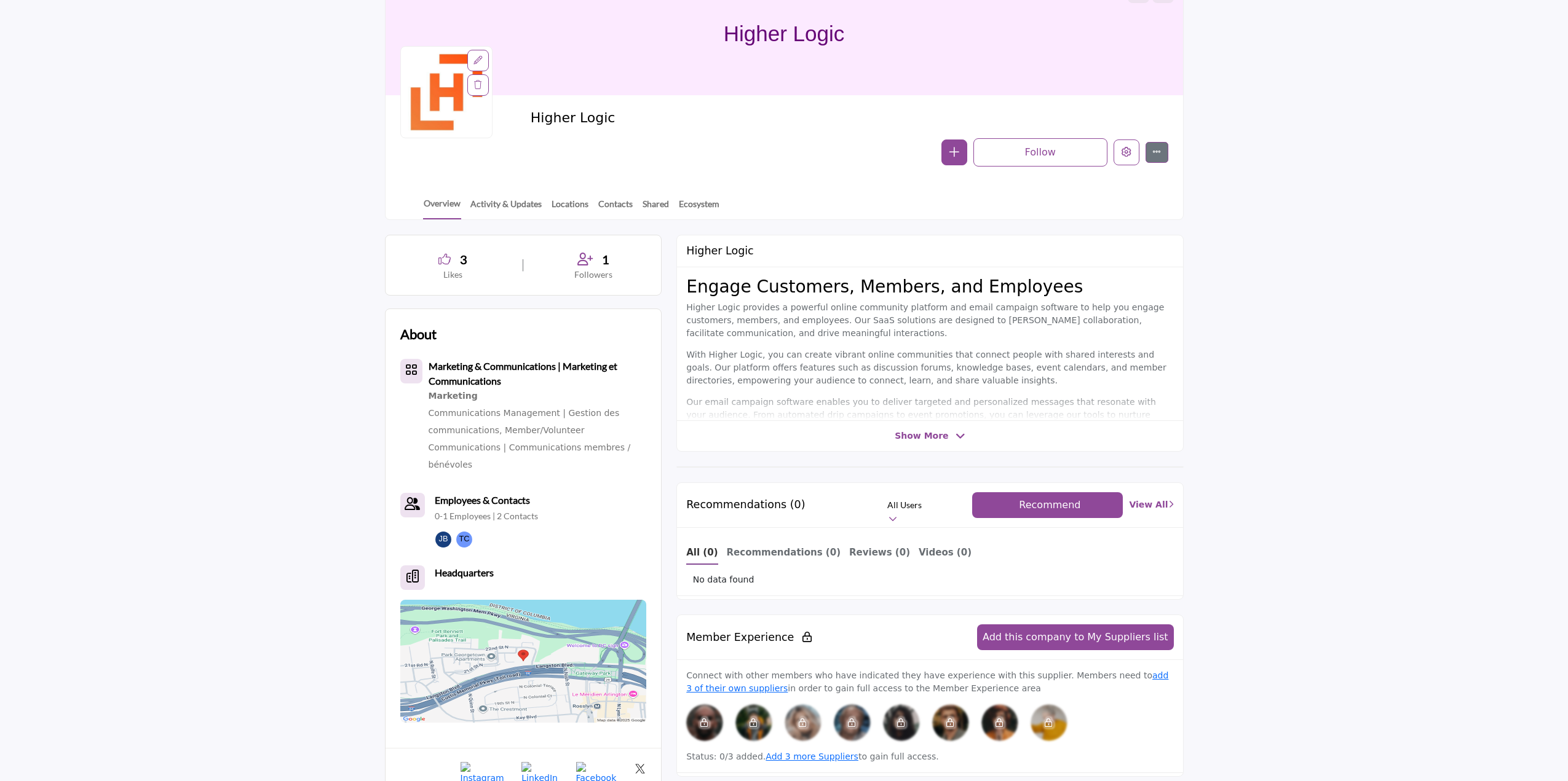
click at [1009, 415] on p "Our email campaign software enables you to deliver targeted and personalized me…" at bounding box center [929, 415] width 487 height 39
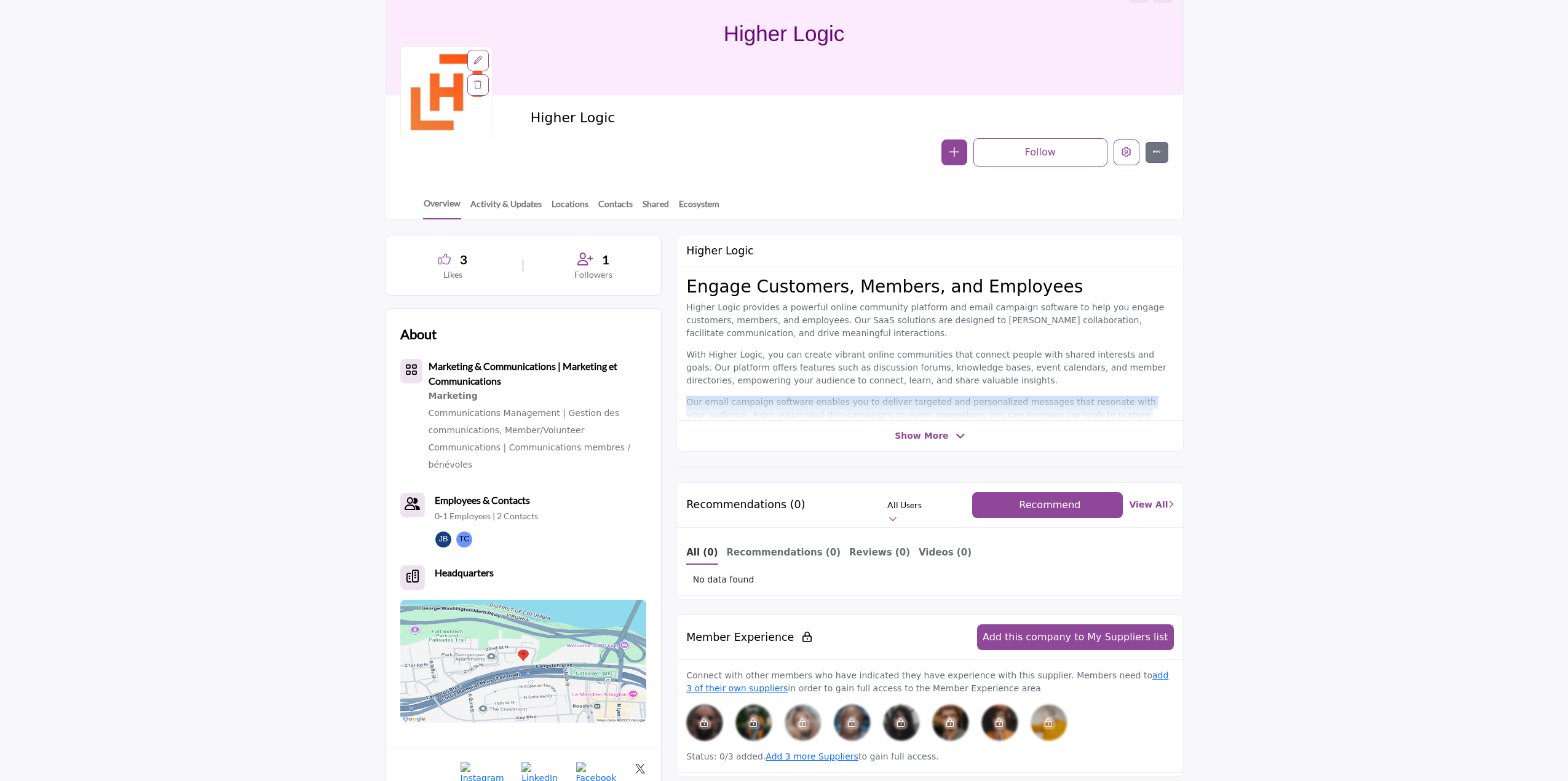
click at [1009, 415] on p "Our email campaign software enables you to deliver targeted and personalized me…" at bounding box center [929, 415] width 487 height 39
click at [1058, 491] on div "Recommendations (0) All Users All Users" at bounding box center [929, 505] width 506 height 45
click at [1059, 509] on span "Recommend" at bounding box center [1049, 505] width 62 height 12
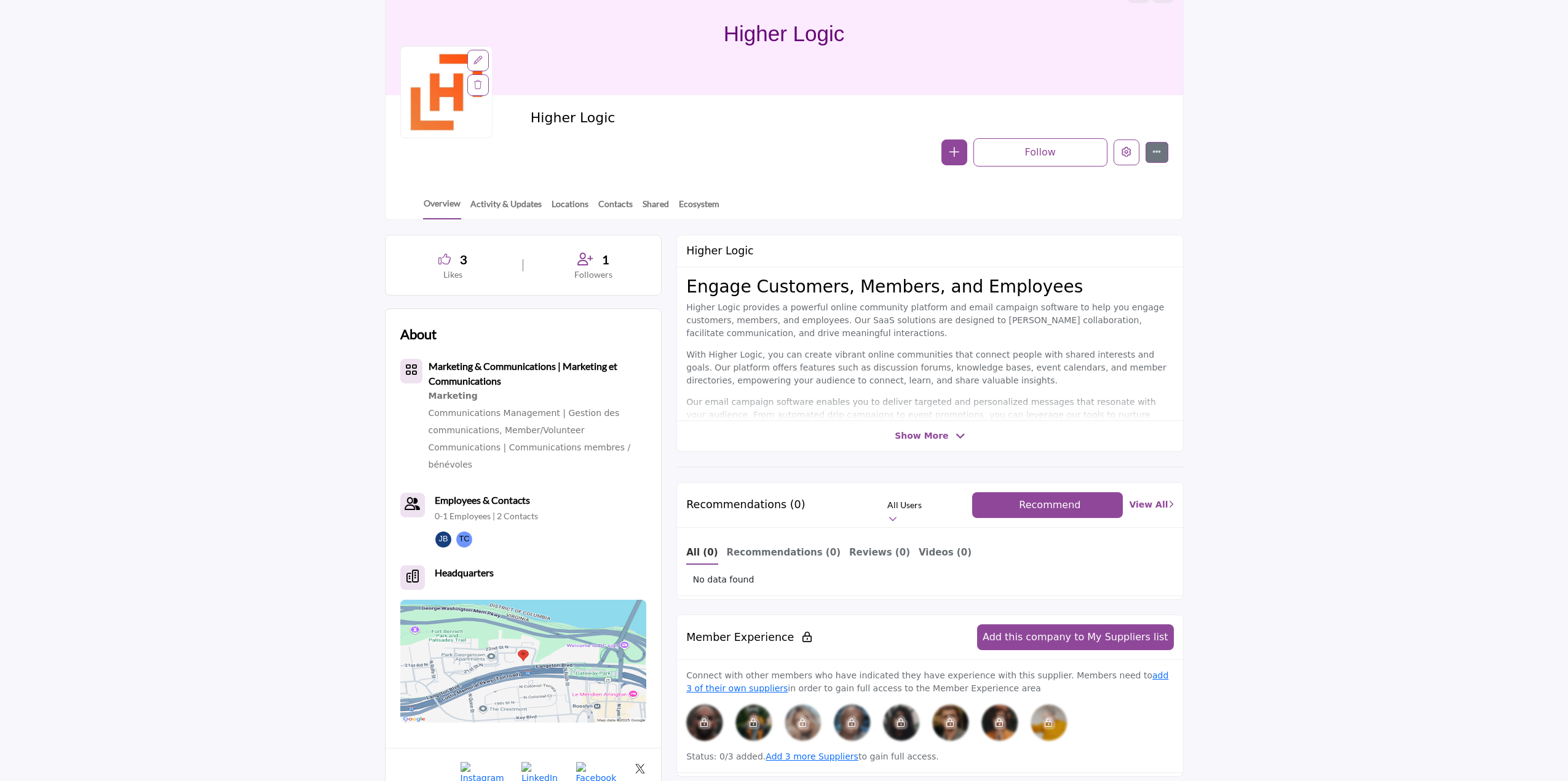
click at [1059, 509] on span "Recommend" at bounding box center [1049, 505] width 62 height 12
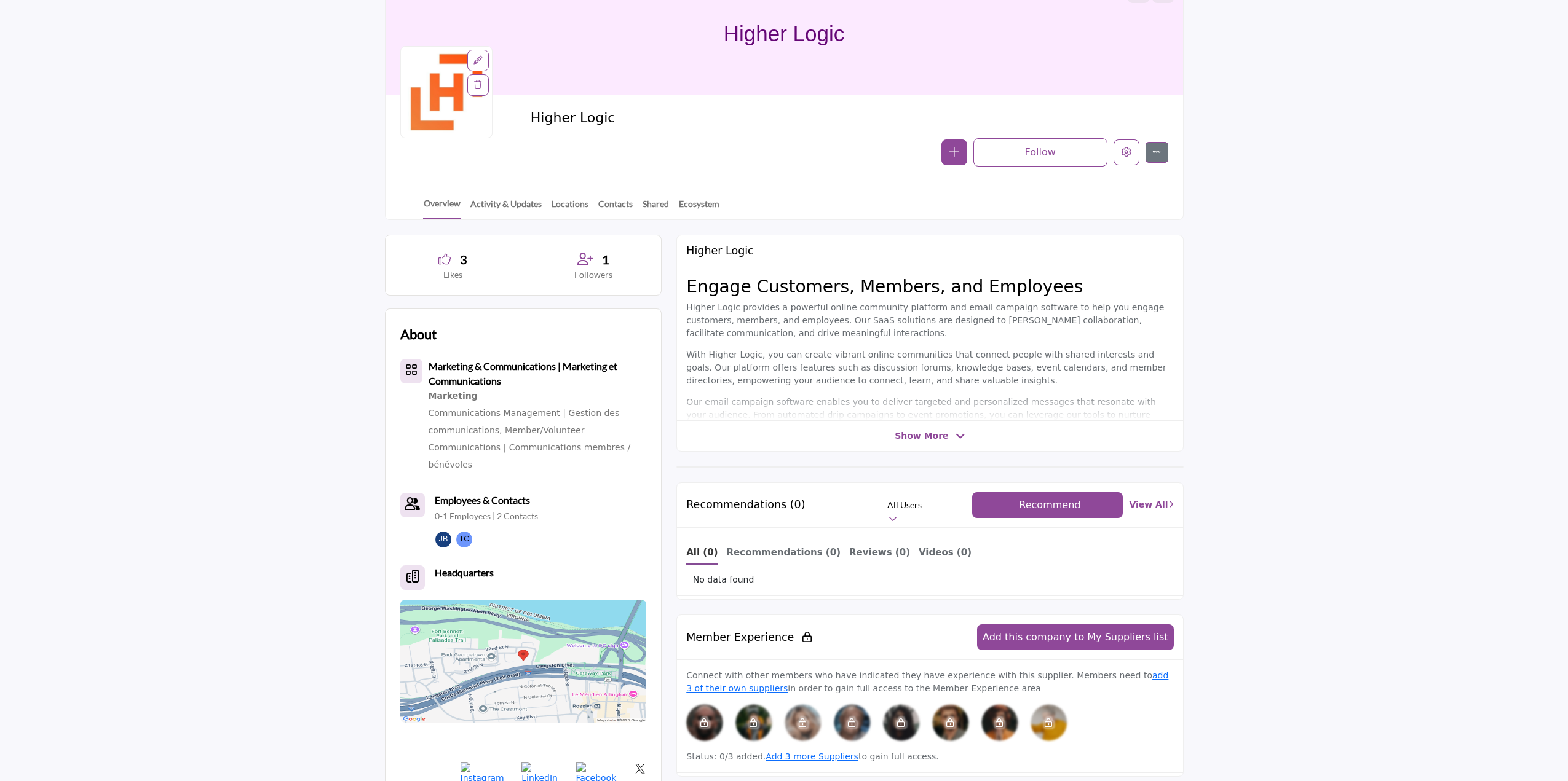
click at [1059, 509] on span "Recommend" at bounding box center [1049, 505] width 62 height 12
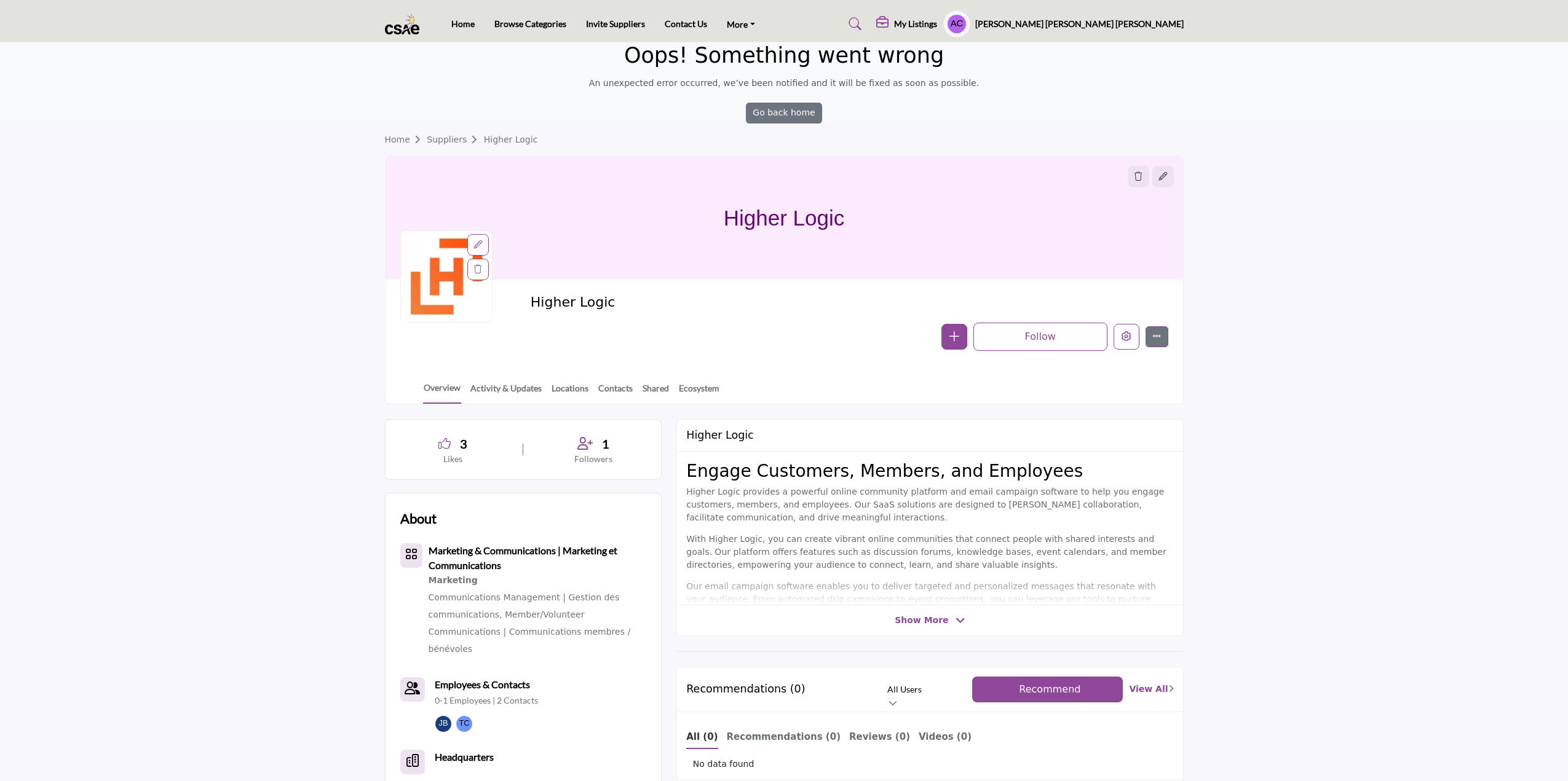
scroll to position [307, 0]
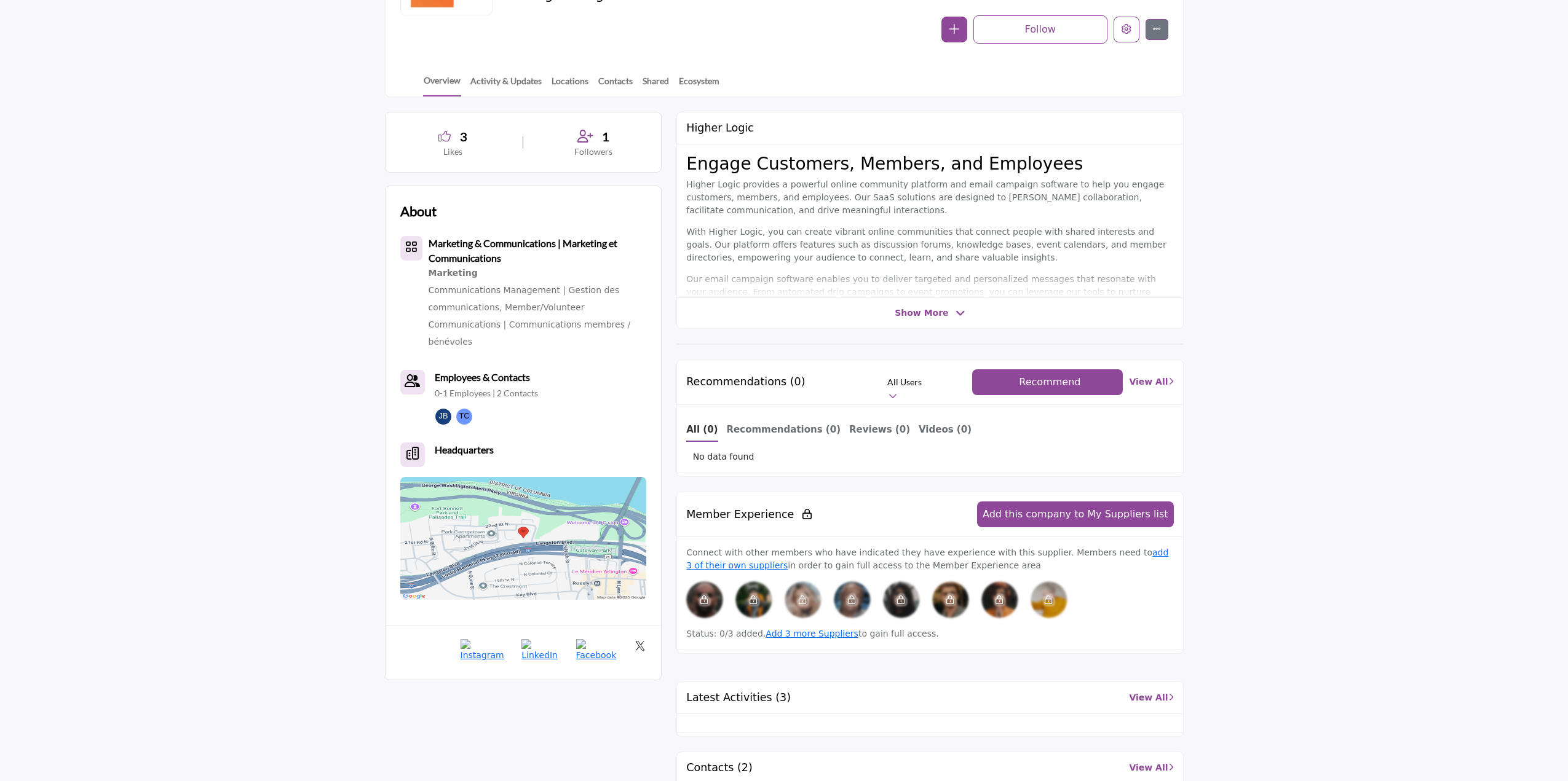
click at [1047, 381] on span "Recommend" at bounding box center [1049, 382] width 62 height 12
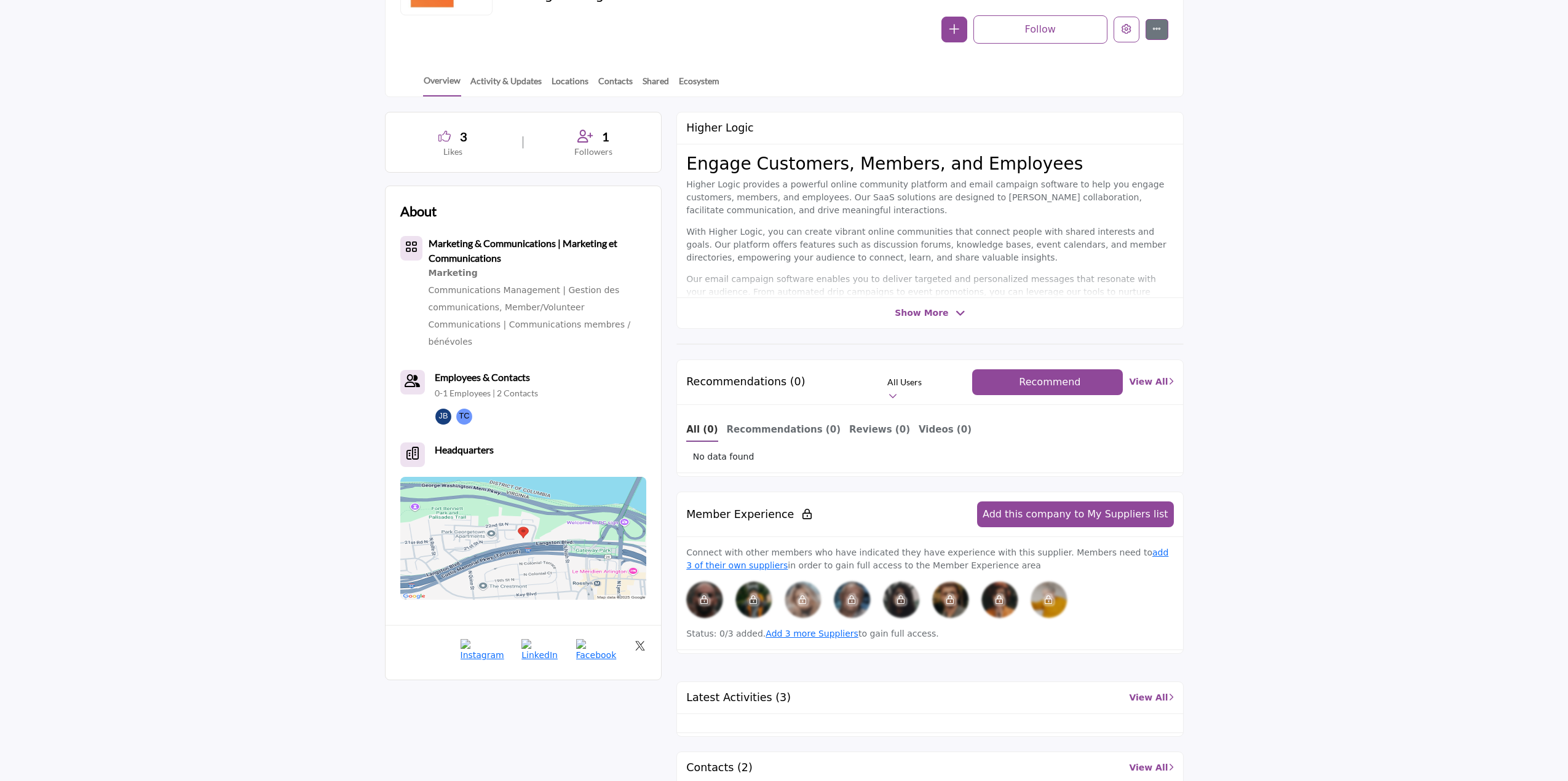
click at [1047, 381] on span "Recommend" at bounding box center [1049, 382] width 62 height 12
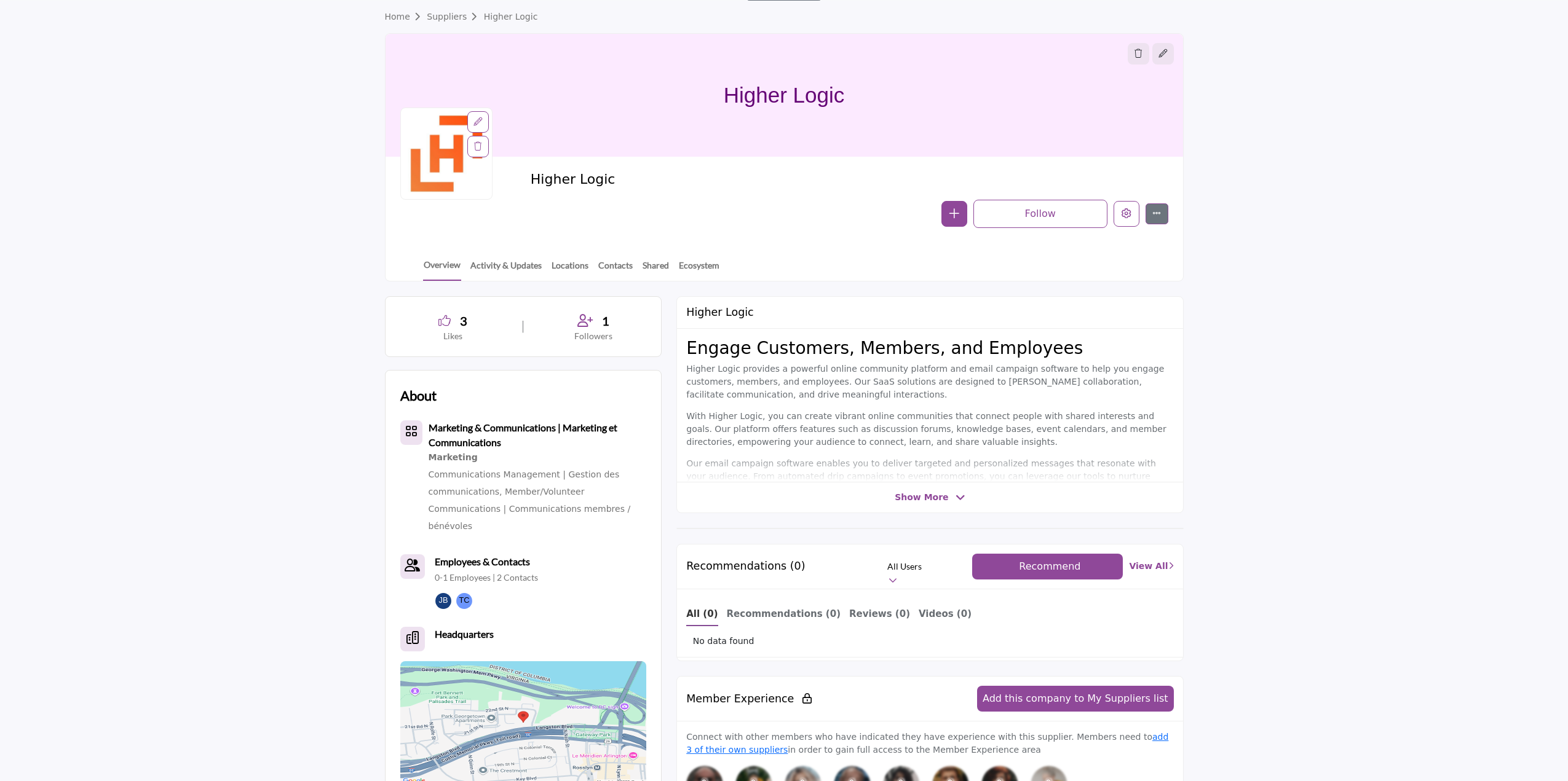
scroll to position [0, 0]
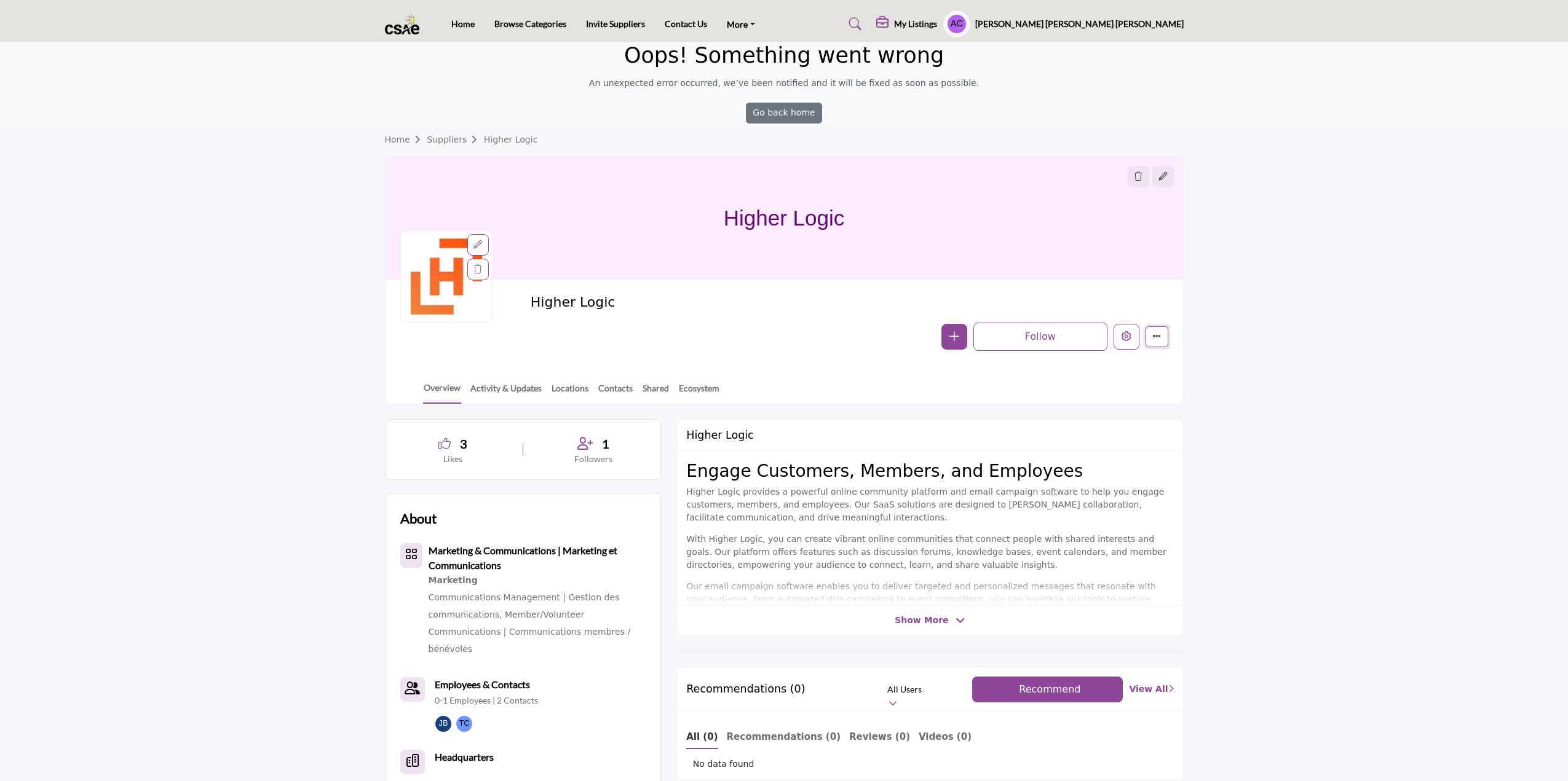
click at [1160, 335] on icon "More details" at bounding box center [1156, 336] width 8 height 8
click at [1230, 284] on section "Home Suppliers Higher Logic Higher Logic Higher Logic Follow Followed Message" at bounding box center [784, 263] width 1568 height 281
click at [1047, 334] on button "Follow" at bounding box center [1040, 337] width 134 height 29
click at [1035, 351] on div "Higher Logic Follow Followed Message Claim Listing Report Page Visit Website" at bounding box center [784, 322] width 798 height 86
click at [1036, 344] on button "Followed" at bounding box center [1040, 337] width 134 height 29
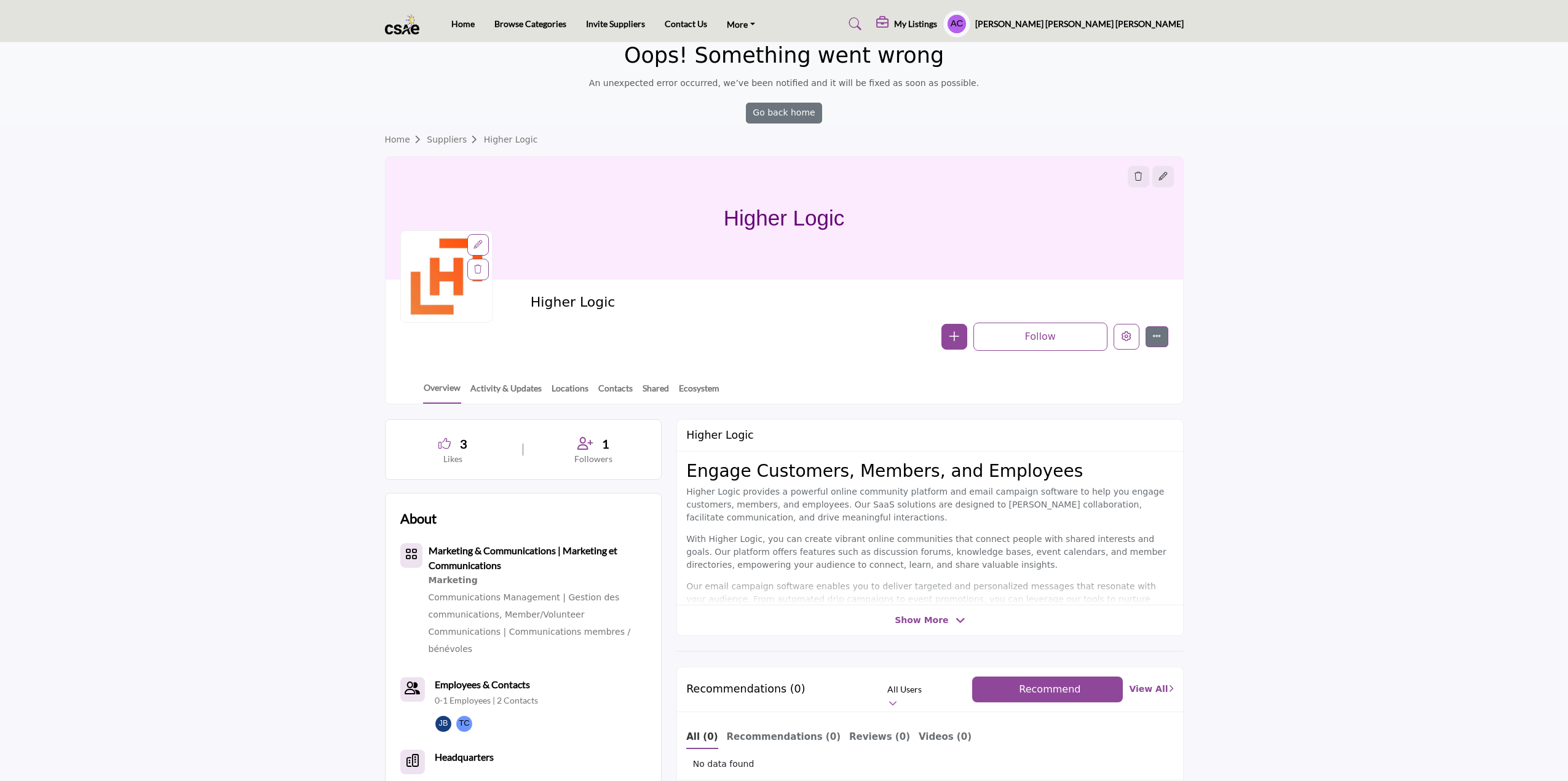
click at [950, 342] on button "button" at bounding box center [954, 337] width 26 height 26
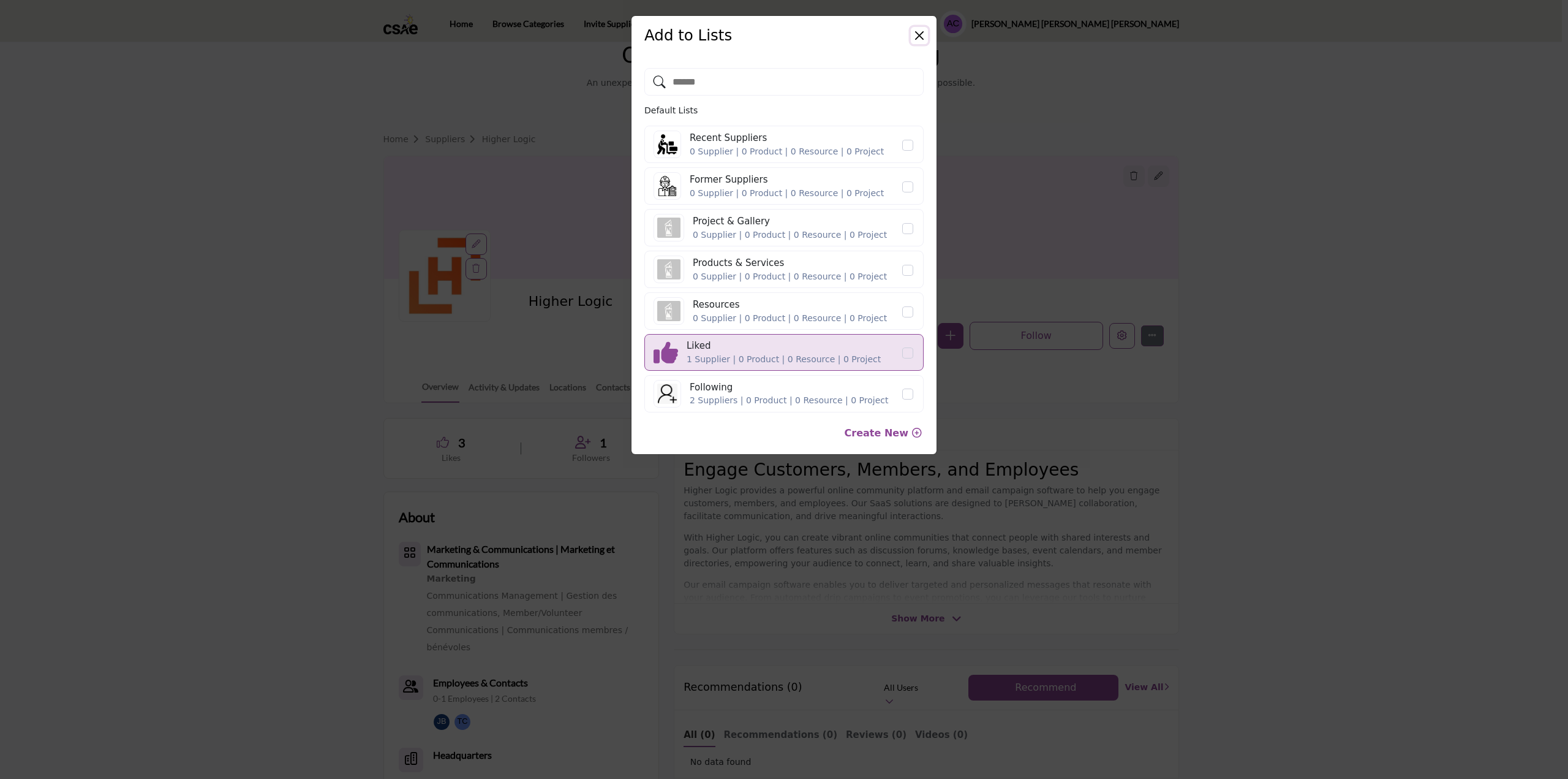
click at [916, 40] on button "Close" at bounding box center [919, 35] width 17 height 17
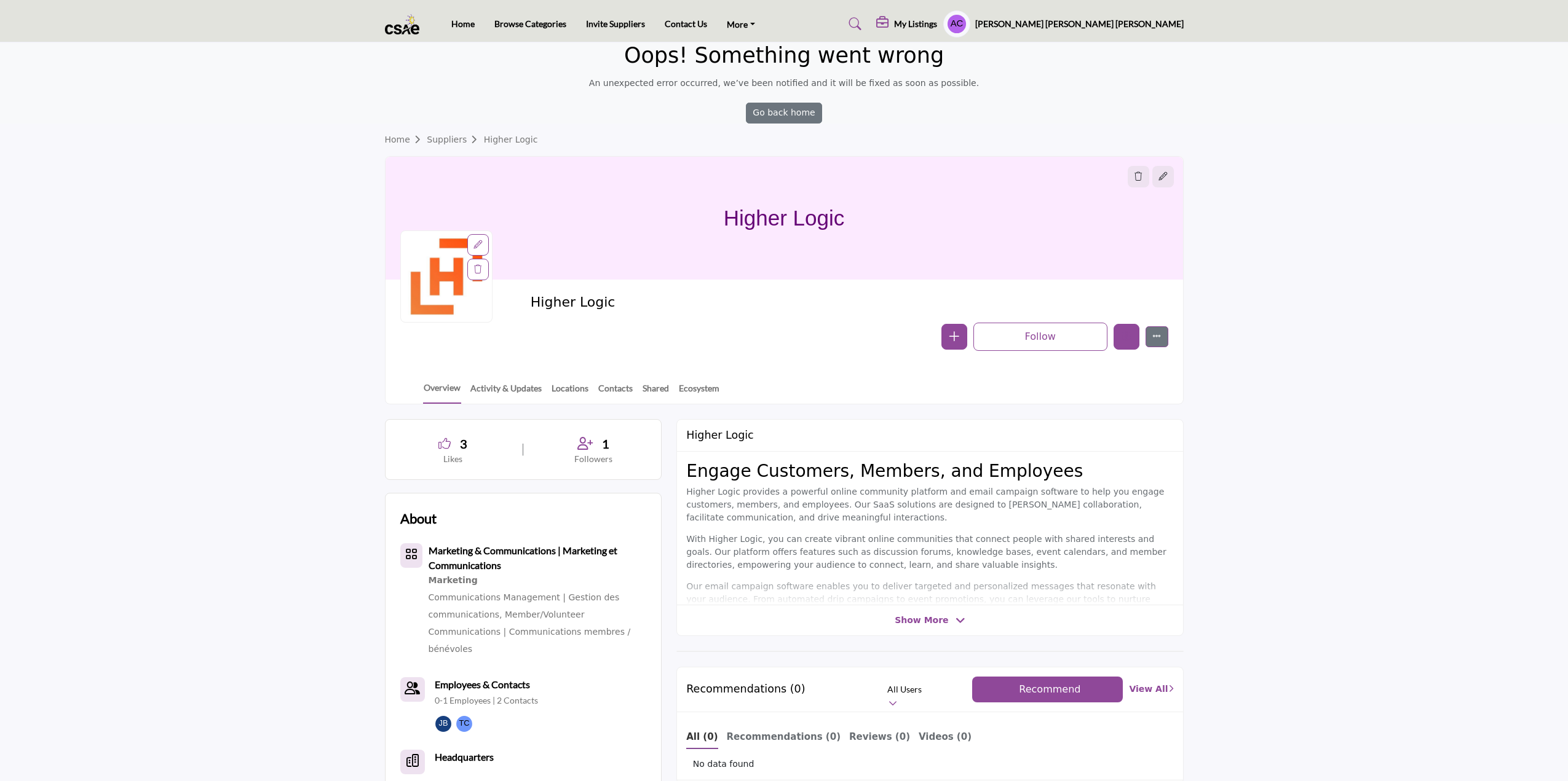
click at [1122, 343] on button "Edit company" at bounding box center [1126, 337] width 26 height 26
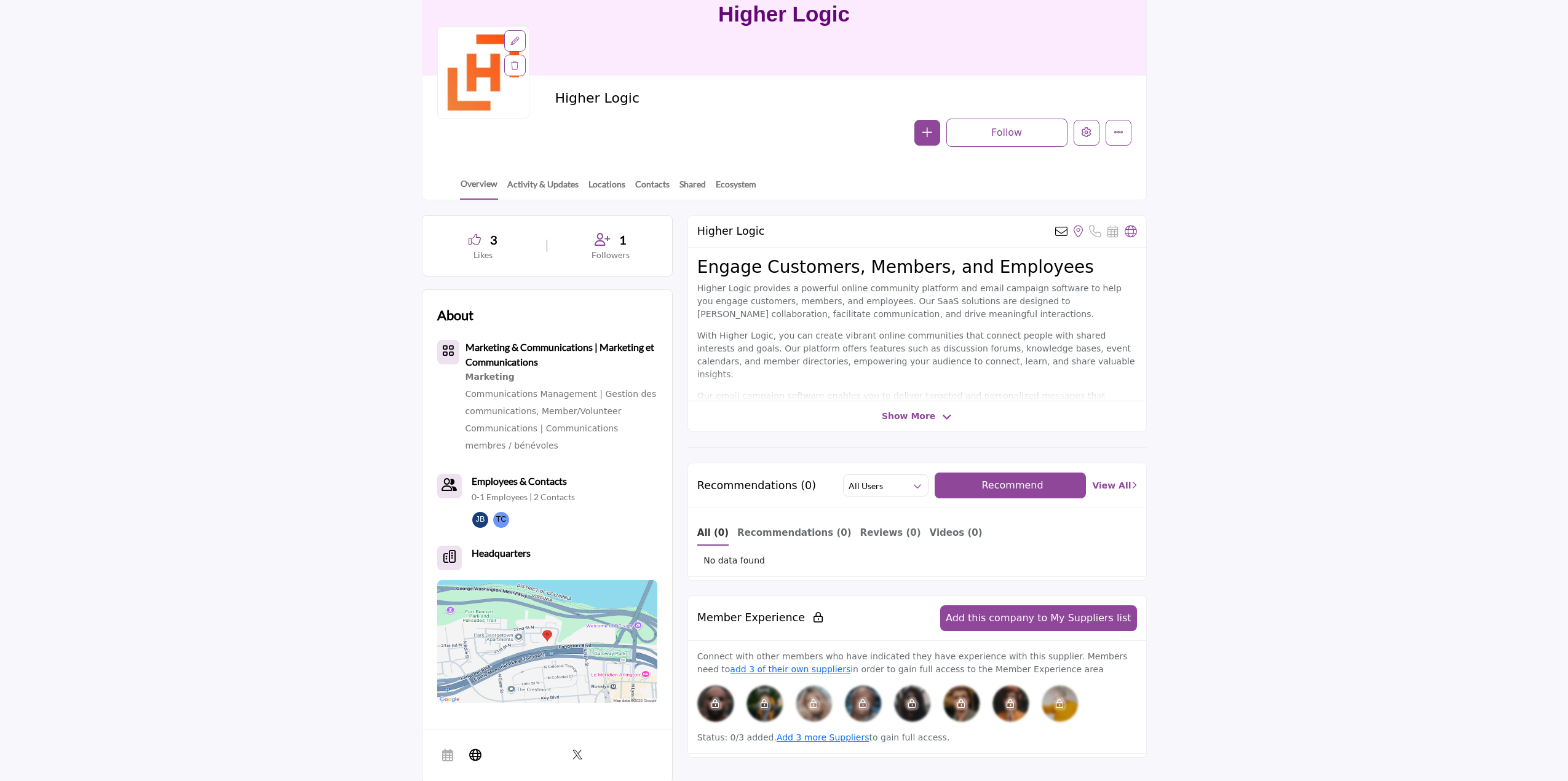
scroll to position [62, 0]
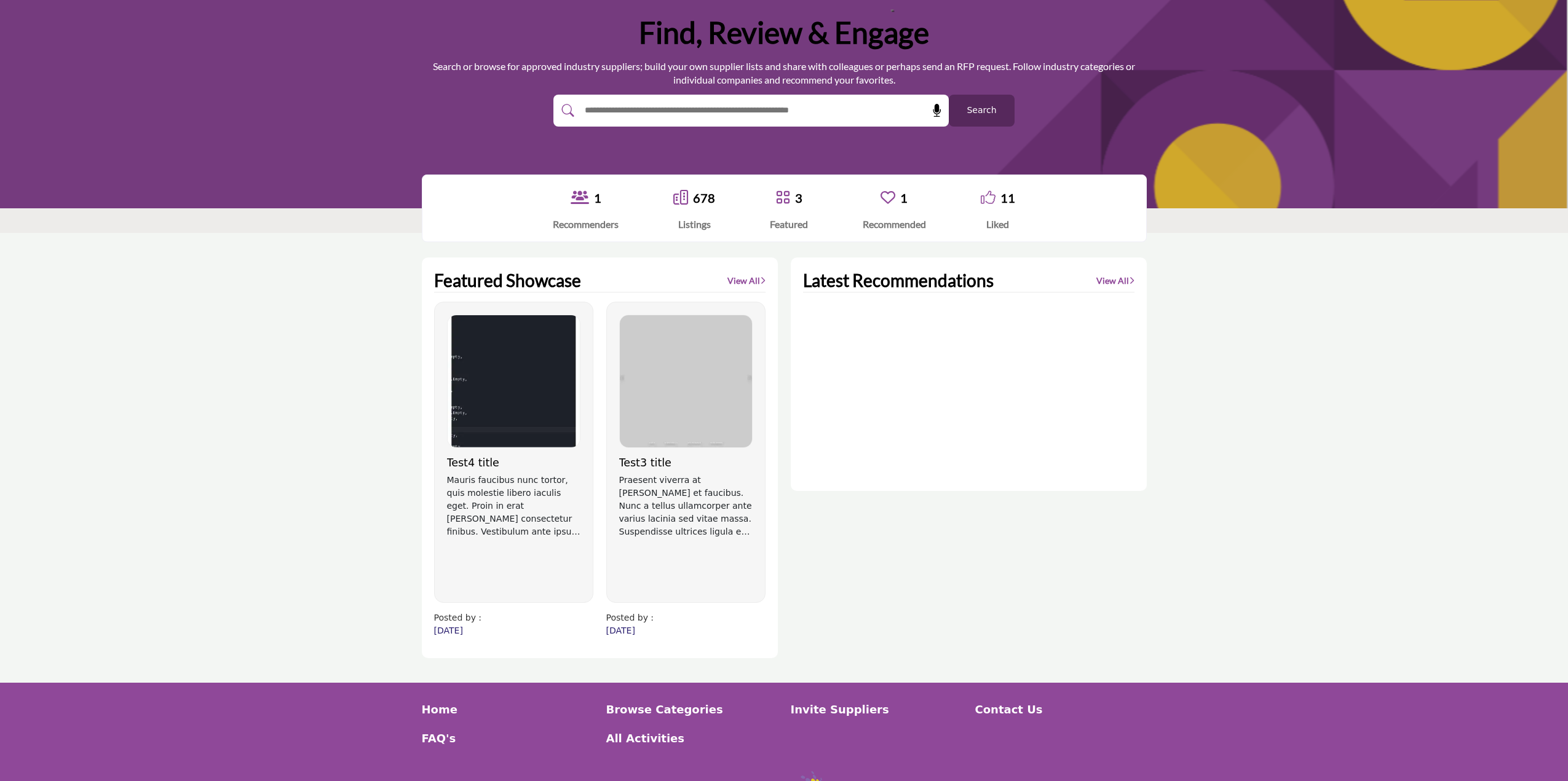
scroll to position [49, 0]
